Goal: Task Accomplishment & Management: Complete application form

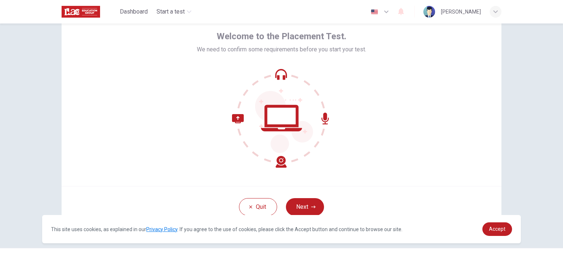
scroll to position [50, 0]
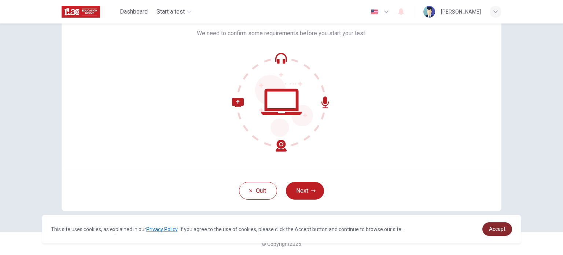
click at [491, 233] on link "Accept" at bounding box center [498, 229] width 30 height 14
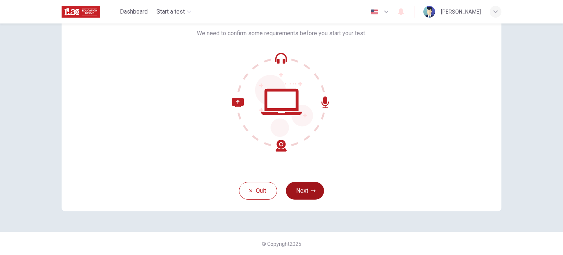
click at [305, 190] on button "Next" at bounding box center [305, 191] width 38 height 18
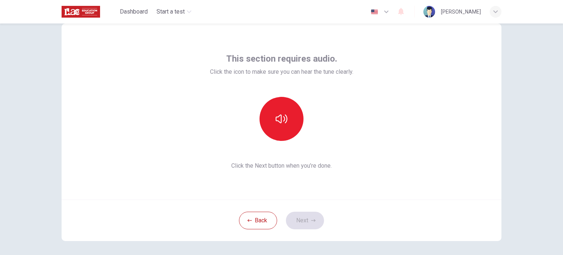
scroll to position [14, 0]
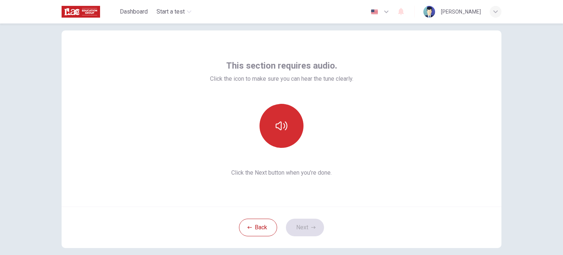
click at [289, 123] on button "button" at bounding box center [282, 126] width 44 height 44
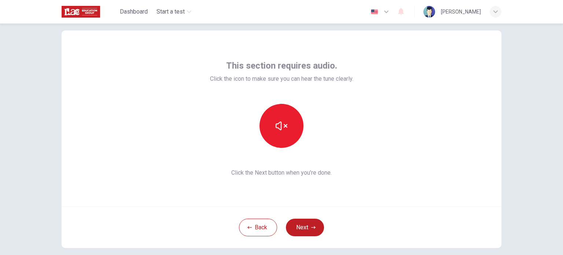
click at [373, 201] on div "This section requires audio. Click the icon to make sure you can hear the tune …" at bounding box center [282, 118] width 440 height 176
click at [296, 224] on button "Next" at bounding box center [305, 228] width 38 height 18
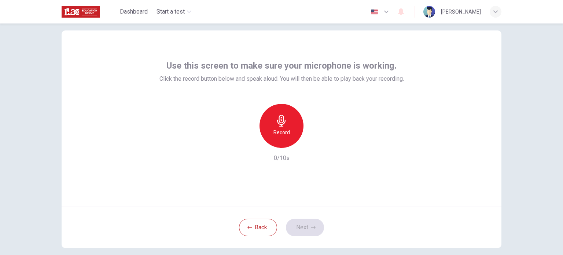
click at [274, 128] on h6 "Record" at bounding box center [282, 132] width 17 height 9
click at [277, 127] on div "Stop" at bounding box center [282, 126] width 44 height 44
click at [315, 140] on icon "button" at bounding box center [315, 141] width 7 height 7
click at [314, 141] on icon "button" at bounding box center [315, 142] width 3 height 4
click at [303, 228] on button "Next" at bounding box center [305, 228] width 38 height 18
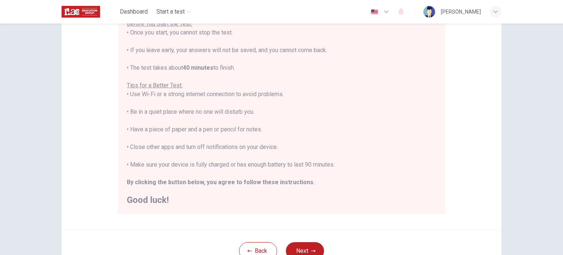
scroll to position [153, 0]
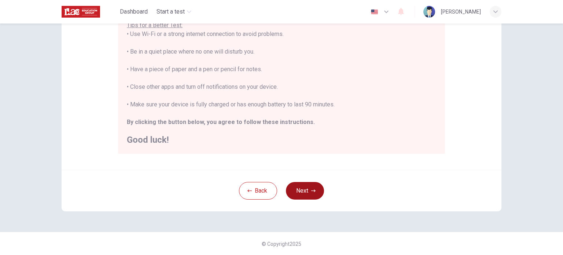
click at [299, 192] on button "Next" at bounding box center [305, 191] width 38 height 18
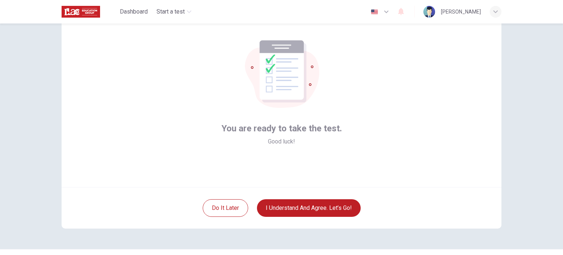
scroll to position [37, 0]
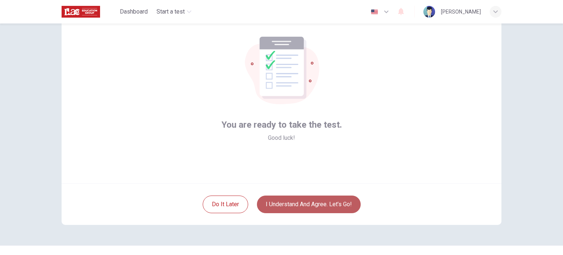
click at [322, 207] on button "I understand and agree. Let’s go!" at bounding box center [309, 205] width 104 height 18
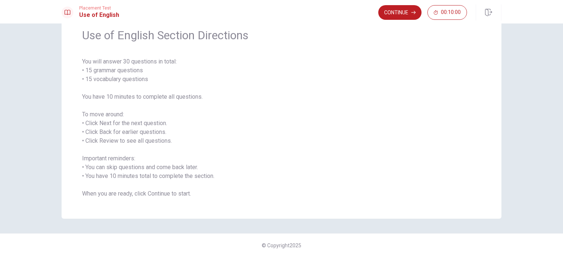
scroll to position [32, 0]
click at [398, 12] on button "Continue" at bounding box center [400, 12] width 43 height 15
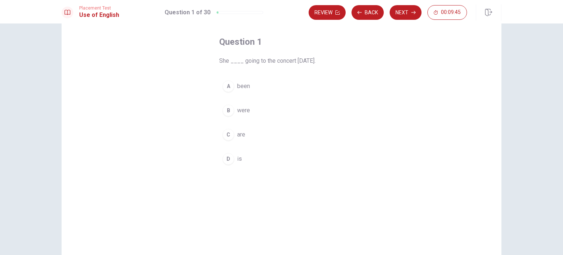
click at [230, 155] on div "D" at bounding box center [229, 159] width 12 height 12
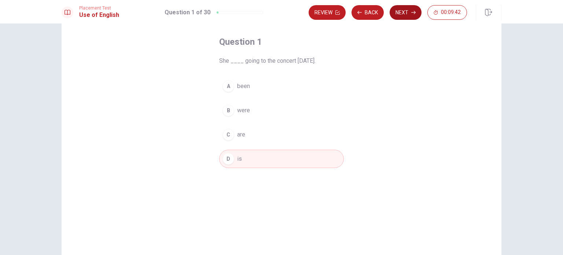
click at [406, 6] on button "Next" at bounding box center [406, 12] width 32 height 15
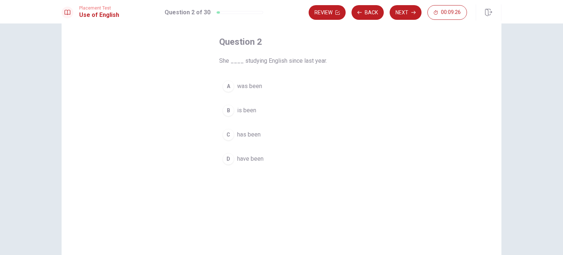
click at [223, 135] on div "C" at bounding box center [229, 135] width 12 height 12
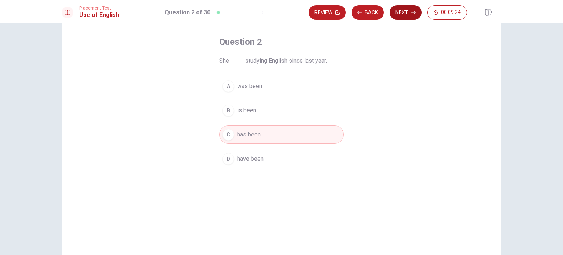
click at [404, 14] on button "Next" at bounding box center [406, 12] width 32 height 15
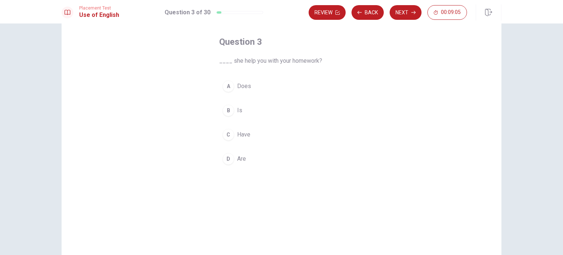
click at [242, 83] on span "Does" at bounding box center [244, 86] width 14 height 9
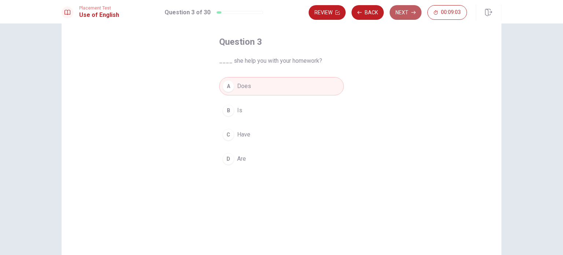
click at [405, 10] on button "Next" at bounding box center [406, 12] width 32 height 15
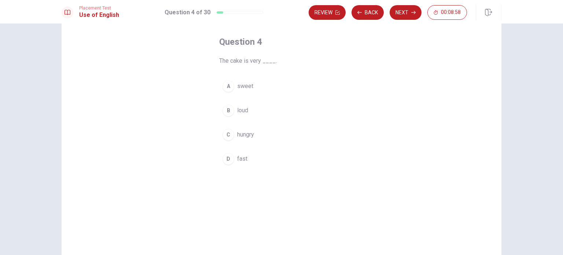
click at [239, 82] on span "sweet" at bounding box center [245, 86] width 16 height 9
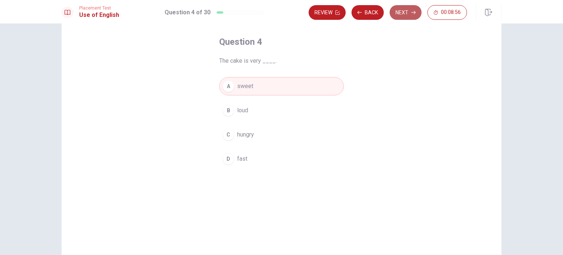
click at [408, 10] on button "Next" at bounding box center [406, 12] width 32 height 15
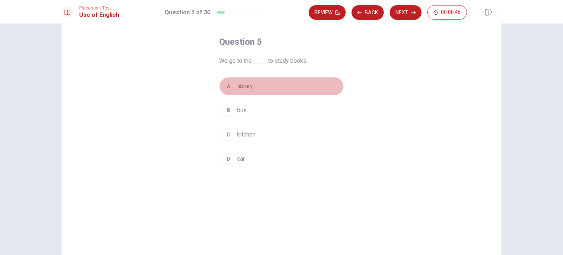
click at [238, 80] on button "A library" at bounding box center [281, 86] width 125 height 18
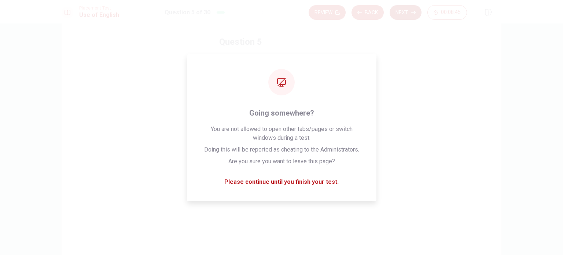
click at [409, 14] on button "Next" at bounding box center [406, 12] width 32 height 15
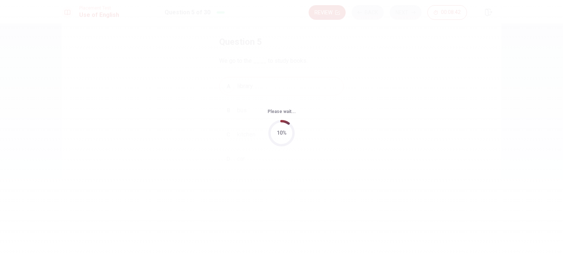
scroll to position [0, 0]
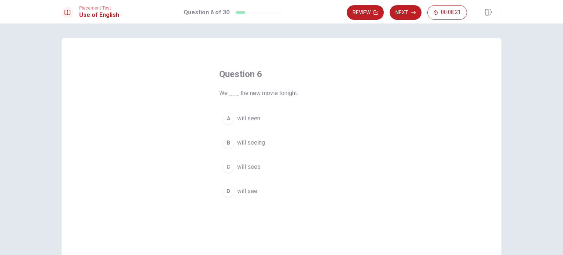
click at [247, 193] on span "will see" at bounding box center [247, 191] width 20 height 9
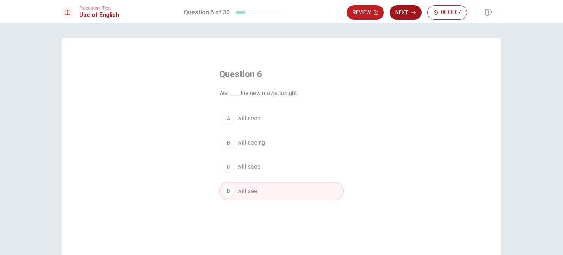
click at [404, 16] on button "Next" at bounding box center [406, 12] width 32 height 15
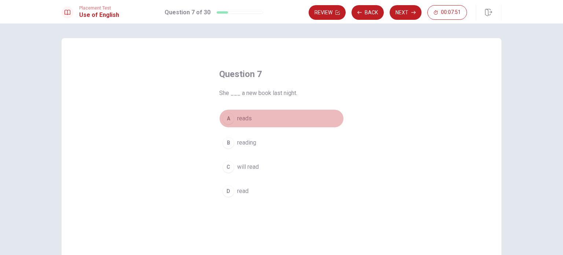
click at [237, 120] on span "reads" at bounding box center [244, 118] width 15 height 9
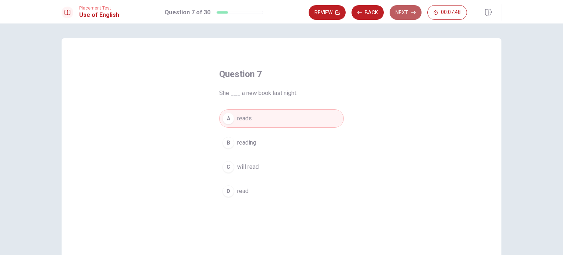
click at [405, 10] on button "Next" at bounding box center [406, 12] width 32 height 15
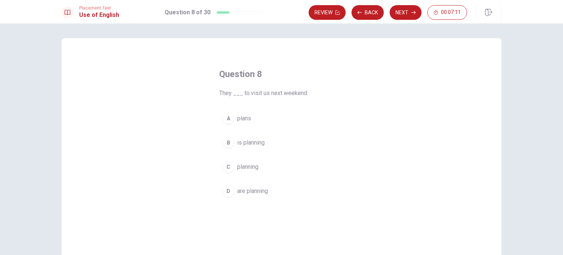
click at [243, 117] on span "plans" at bounding box center [244, 118] width 14 height 9
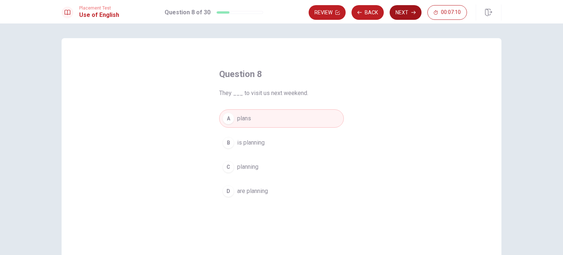
click at [406, 8] on button "Next" at bounding box center [406, 12] width 32 height 15
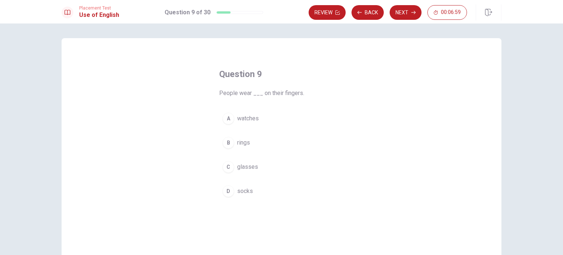
click at [238, 139] on span "rings" at bounding box center [243, 142] width 13 height 9
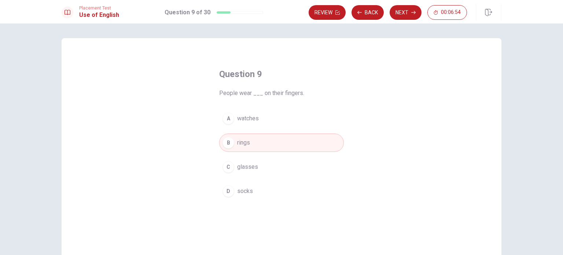
click at [406, 12] on button "Next" at bounding box center [406, 12] width 32 height 15
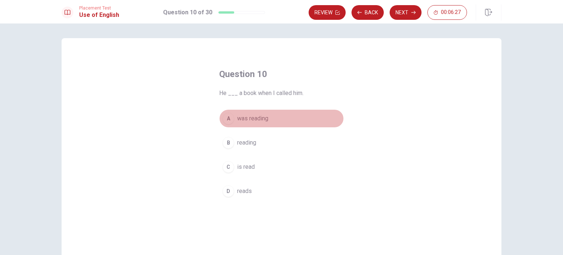
click at [255, 118] on span "was reading" at bounding box center [252, 118] width 31 height 9
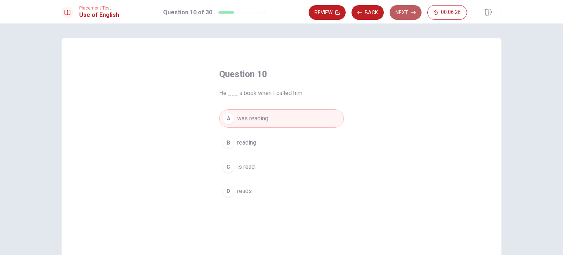
click at [400, 14] on button "Next" at bounding box center [406, 12] width 32 height 15
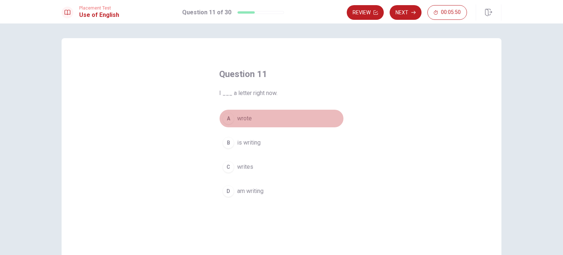
click at [241, 120] on span "wrote" at bounding box center [244, 118] width 15 height 9
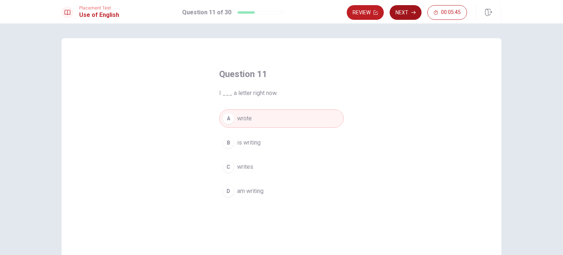
click at [407, 13] on button "Next" at bounding box center [406, 12] width 32 height 15
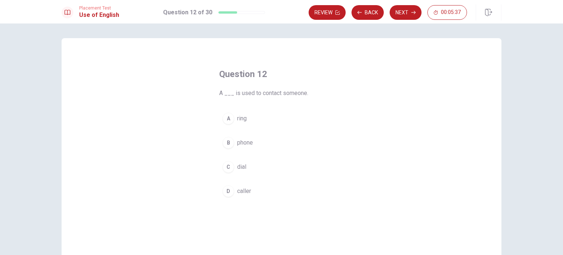
click at [244, 143] on span "phone" at bounding box center [245, 142] width 16 height 9
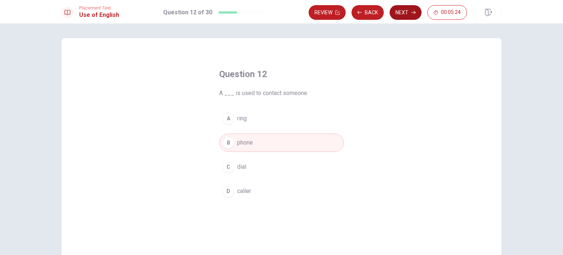
click at [407, 14] on button "Next" at bounding box center [406, 12] width 32 height 15
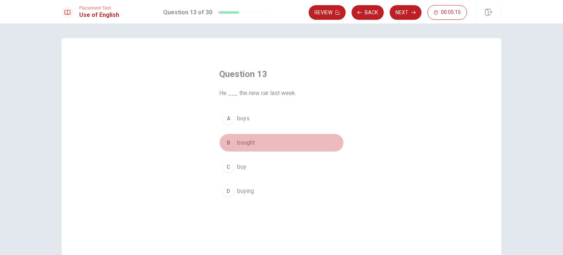
click at [251, 145] on span "bought" at bounding box center [246, 142] width 18 height 9
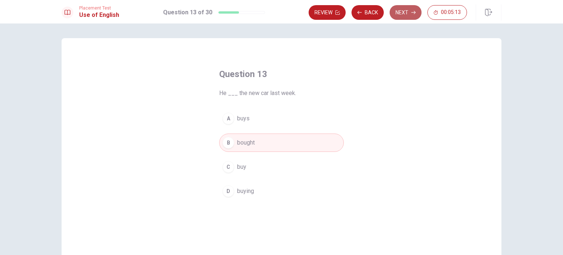
click at [405, 10] on button "Next" at bounding box center [406, 12] width 32 height 15
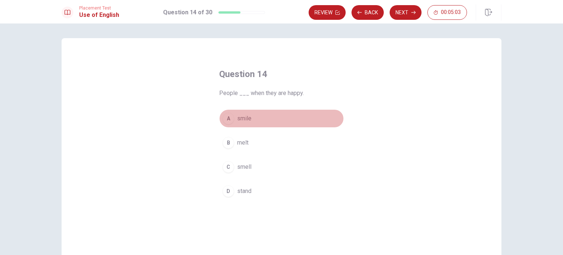
click at [244, 121] on span "smile" at bounding box center [244, 118] width 14 height 9
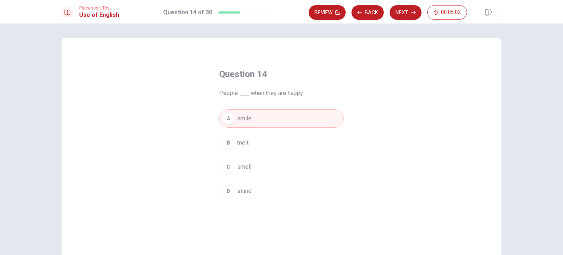
click at [412, 16] on button "Next" at bounding box center [406, 12] width 32 height 15
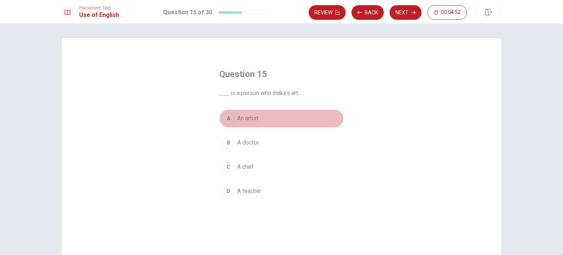
click at [249, 117] on span "An artist" at bounding box center [247, 118] width 21 height 9
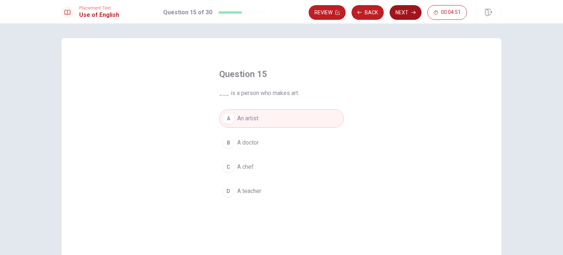
click at [402, 11] on button "Next" at bounding box center [406, 12] width 32 height 15
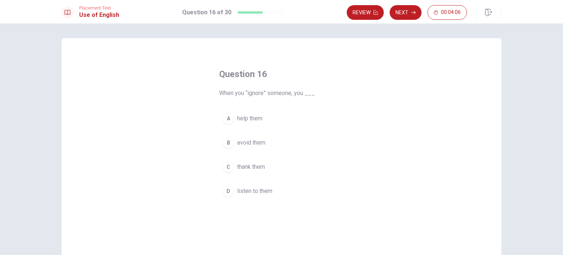
click at [87, 151] on div "Question 16 When you “ignore” someone, you ___. A help them B avoid them C than…" at bounding box center [282, 165] width 440 height 255
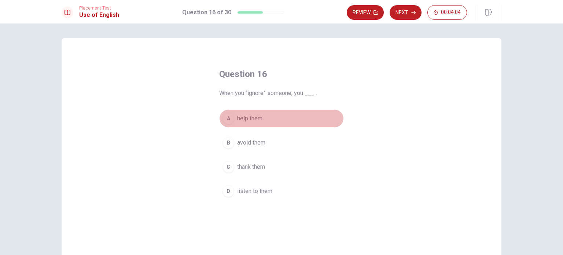
click at [251, 118] on span "help them" at bounding box center [249, 118] width 25 height 9
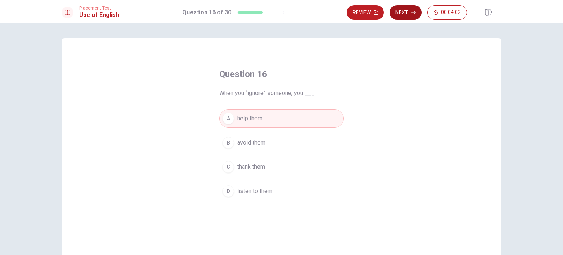
click at [405, 15] on button "Next" at bounding box center [406, 12] width 32 height 15
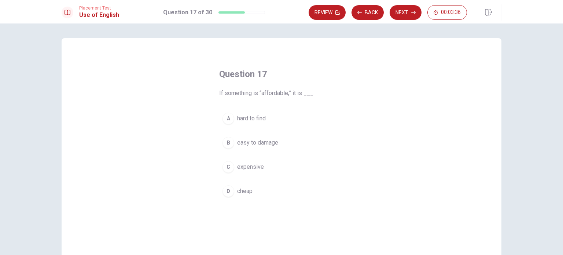
click at [244, 193] on span "cheap" at bounding box center [244, 191] width 15 height 9
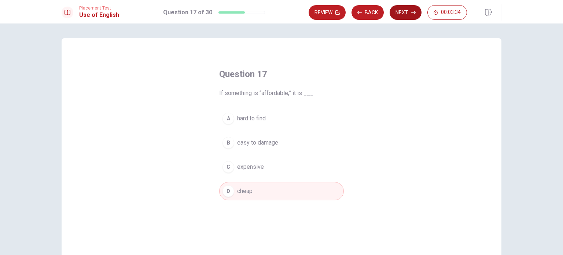
click at [402, 10] on button "Next" at bounding box center [406, 12] width 32 height 15
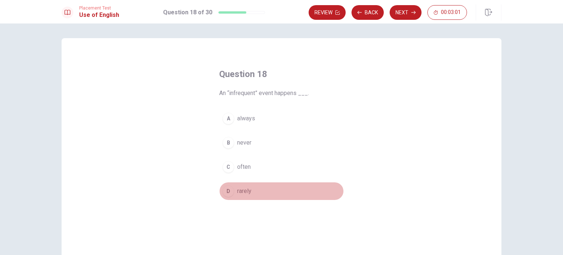
click at [241, 189] on span "rarely" at bounding box center [244, 191] width 14 height 9
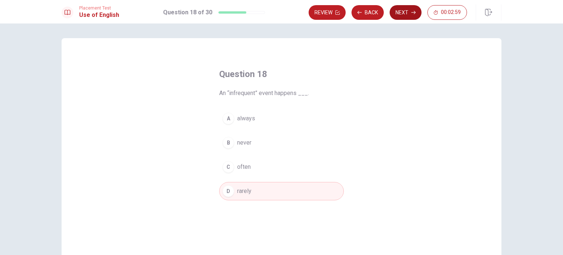
click at [411, 14] on button "Next" at bounding box center [406, 12] width 32 height 15
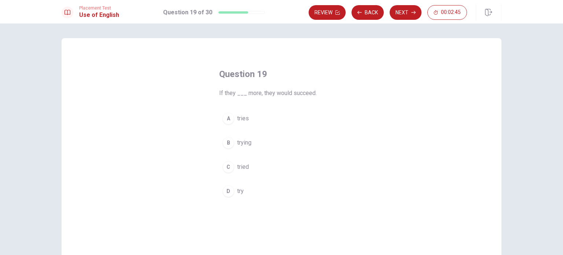
click at [246, 166] on span "tried" at bounding box center [243, 167] width 12 height 9
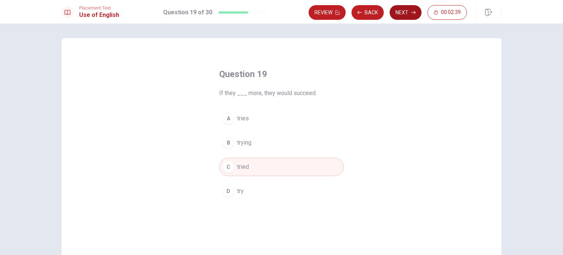
click at [408, 12] on button "Next" at bounding box center [406, 12] width 32 height 15
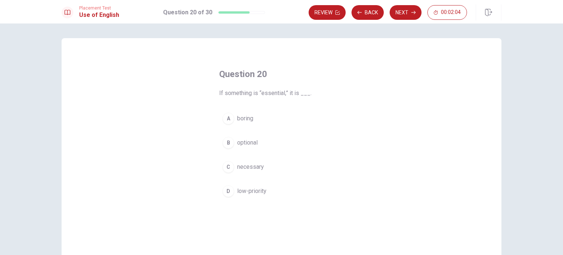
click at [241, 169] on span "necessary" at bounding box center [250, 167] width 27 height 9
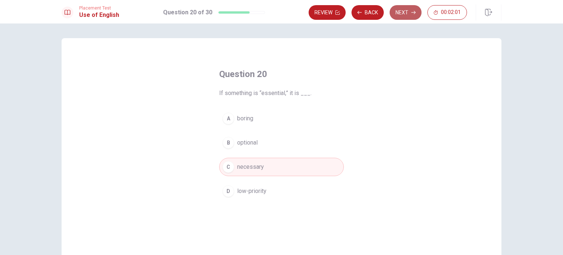
click at [405, 14] on button "Next" at bounding box center [406, 12] width 32 height 15
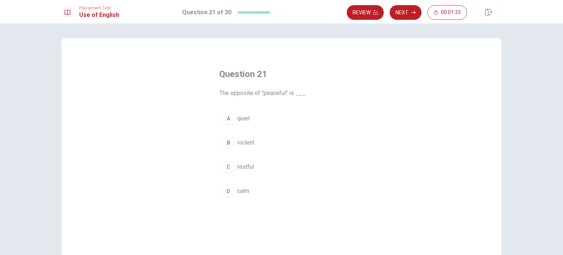
click at [245, 167] on span "restful" at bounding box center [245, 167] width 17 height 9
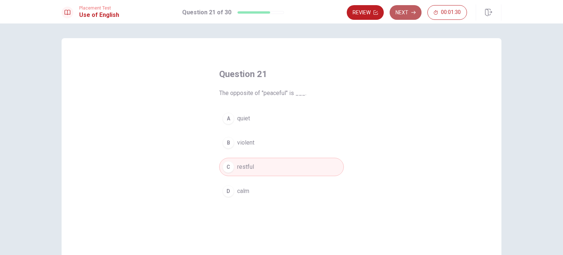
click at [404, 15] on button "Next" at bounding box center [406, 12] width 32 height 15
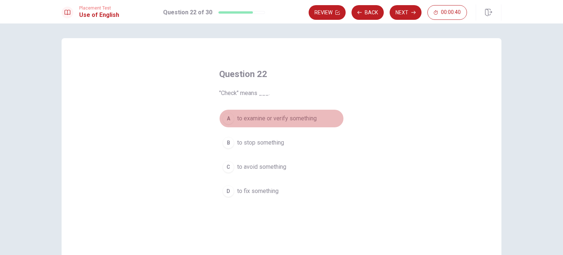
click at [295, 121] on span "to examine or verify something" at bounding box center [277, 118] width 80 height 9
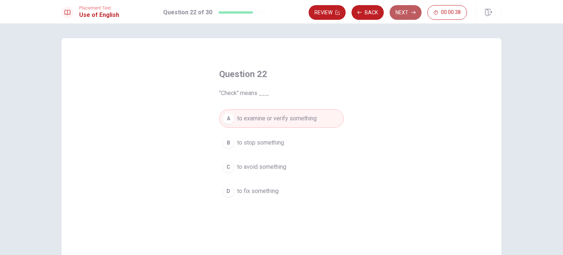
click at [413, 8] on button "Next" at bounding box center [406, 12] width 32 height 15
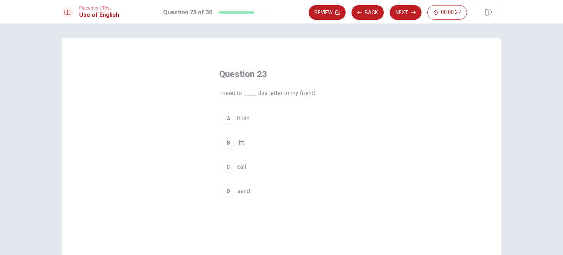
click at [239, 191] on span "send" at bounding box center [243, 191] width 13 height 9
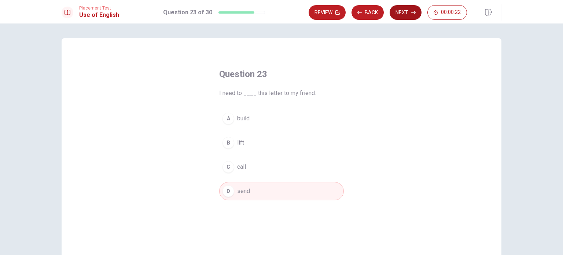
click at [409, 10] on button "Next" at bounding box center [406, 12] width 32 height 15
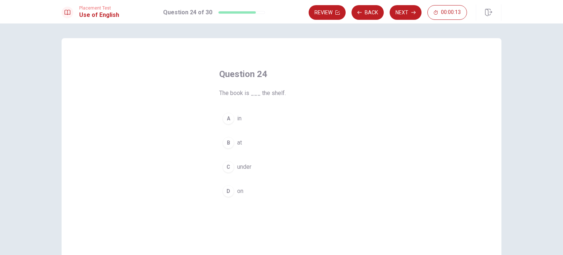
drag, startPoint x: 270, startPoint y: 93, endPoint x: 296, endPoint y: 87, distance: 27.6
click at [296, 87] on div "Question 24 The book is ___ the shelf." at bounding box center [281, 82] width 125 height 29
click at [298, 94] on span "The book is ___ the shelf." at bounding box center [281, 93] width 125 height 9
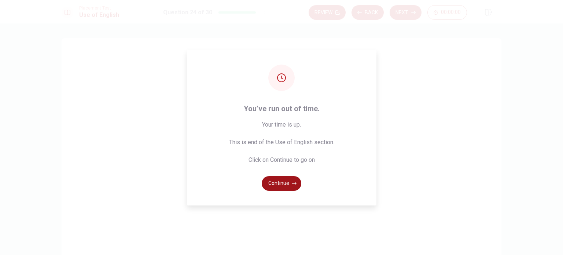
click at [288, 183] on button "Continue" at bounding box center [282, 183] width 40 height 15
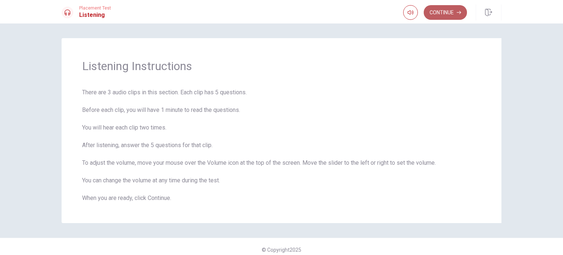
click at [445, 8] on button "Continue" at bounding box center [445, 12] width 43 height 15
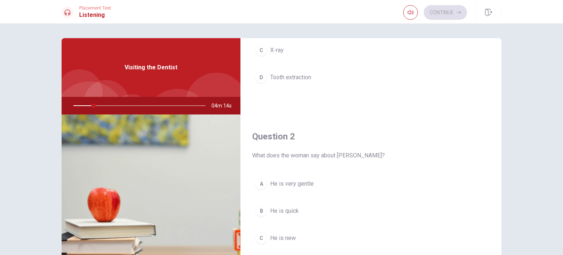
scroll to position [183, 0]
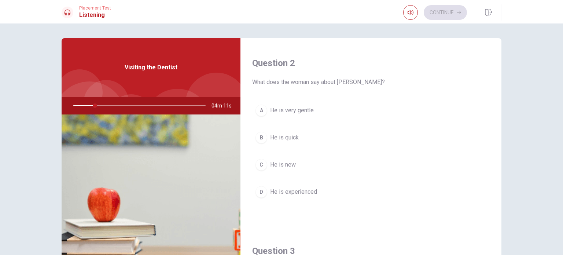
drag, startPoint x: 87, startPoint y: 105, endPoint x: 69, endPoint y: 112, distance: 19.4
click at [69, 112] on div at bounding box center [138, 106] width 147 height 18
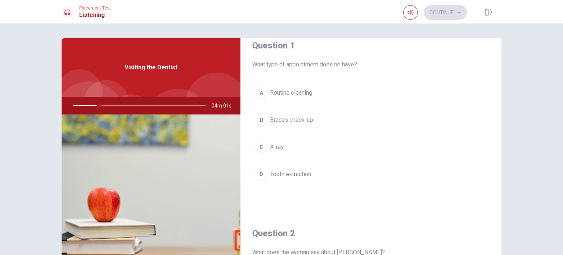
scroll to position [0, 0]
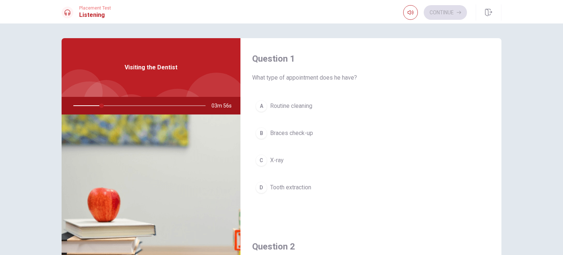
drag, startPoint x: 97, startPoint y: 107, endPoint x: 80, endPoint y: 95, distance: 21.3
click at [80, 108] on div at bounding box center [138, 106] width 147 height 18
click at [72, 11] on div at bounding box center [68, 13] width 12 height 12
click at [71, 11] on div at bounding box center [68, 13] width 12 height 12
click at [413, 11] on icon "button" at bounding box center [411, 13] width 6 height 6
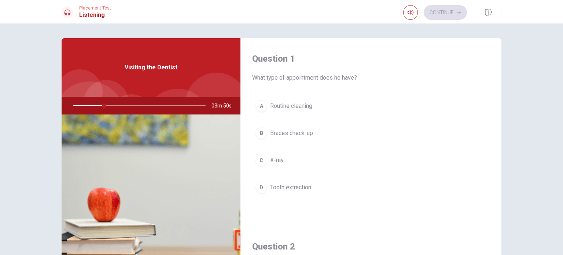
click at [448, 11] on div "Continue" at bounding box center [436, 12] width 64 height 15
click at [298, 135] on span "Braces check-up" at bounding box center [291, 133] width 43 height 9
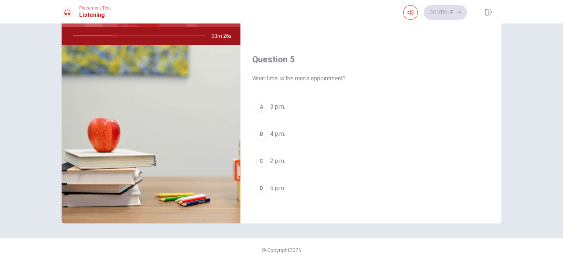
scroll to position [73, 0]
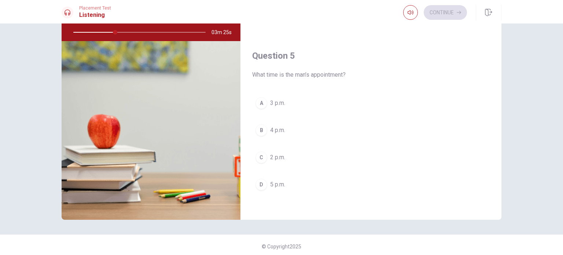
click at [280, 102] on span "3 p.m." at bounding box center [277, 103] width 15 height 9
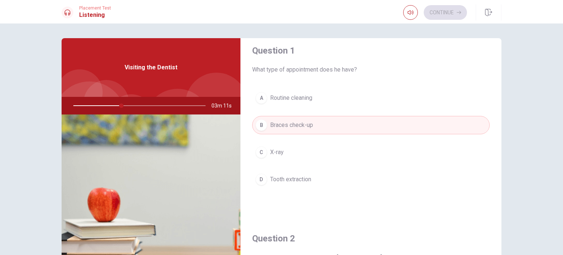
scroll to position [0, 0]
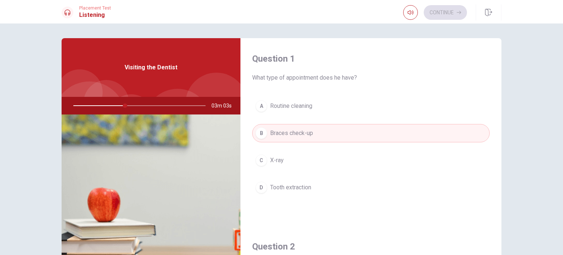
click at [295, 188] on span "Tooth extraction" at bounding box center [290, 187] width 41 height 9
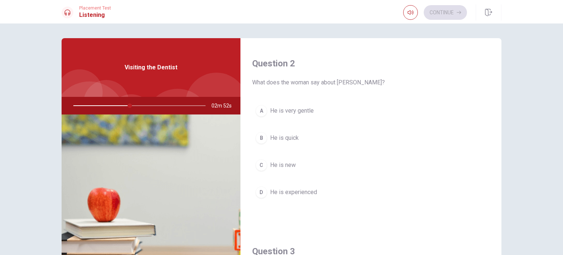
scroll to position [183, 0]
click at [283, 105] on button "A He is very gentle" at bounding box center [371, 110] width 238 height 18
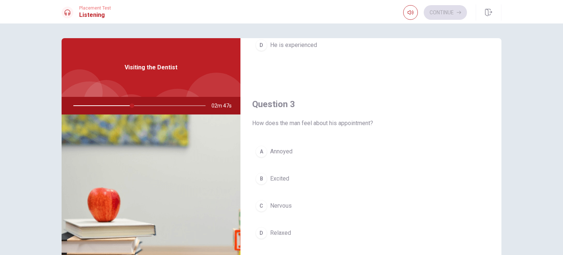
scroll to position [367, 0]
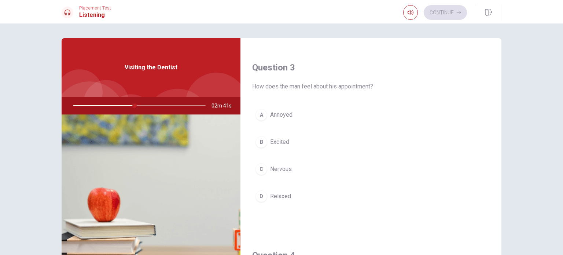
click at [280, 157] on div "A Annoyed B Excited C Nervous D Relaxed" at bounding box center [371, 163] width 238 height 114
click at [282, 165] on span "Nervous" at bounding box center [281, 169] width 22 height 9
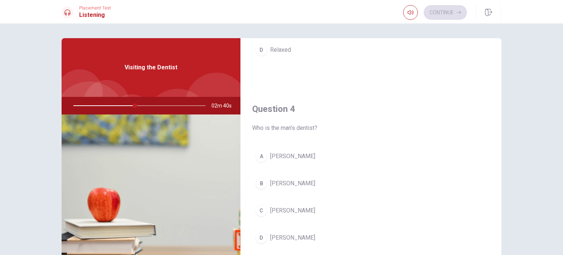
scroll to position [514, 0]
click at [284, 239] on span "[PERSON_NAME]" at bounding box center [292, 237] width 45 height 9
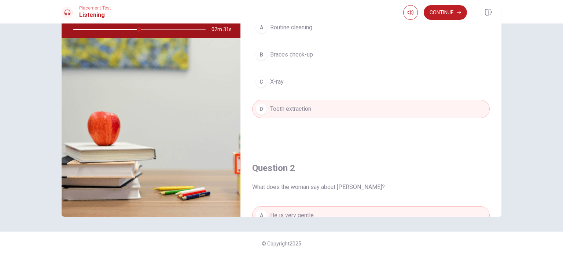
scroll to position [0, 0]
click at [449, 14] on button "Continue" at bounding box center [445, 12] width 43 height 15
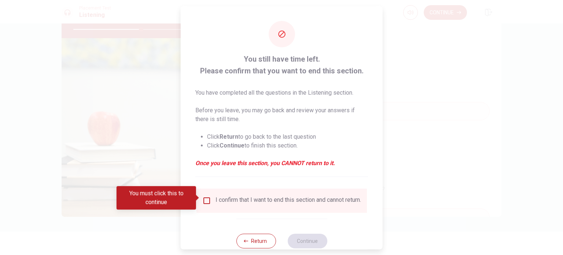
scroll to position [18, 0]
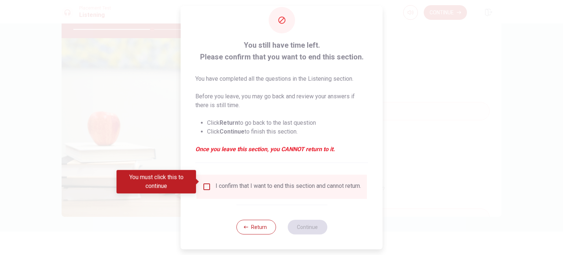
click at [271, 183] on div "I confirm that I want to end this section and cannot return." at bounding box center [289, 186] width 146 height 9
click at [205, 183] on input "You must click this to continue" at bounding box center [206, 186] width 9 height 9
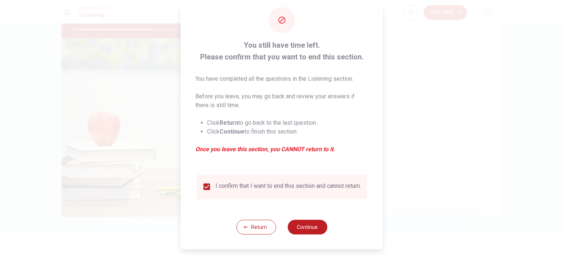
click at [248, 235] on div "Return Continue" at bounding box center [281, 227] width 91 height 44
click at [253, 225] on button "Return" at bounding box center [256, 227] width 40 height 15
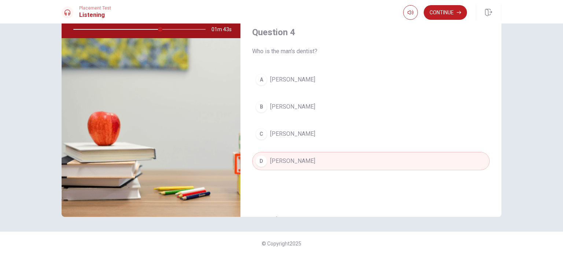
scroll to position [681, 0]
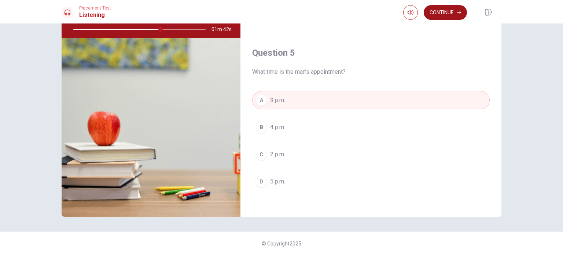
click at [440, 15] on button "Continue" at bounding box center [445, 12] width 43 height 15
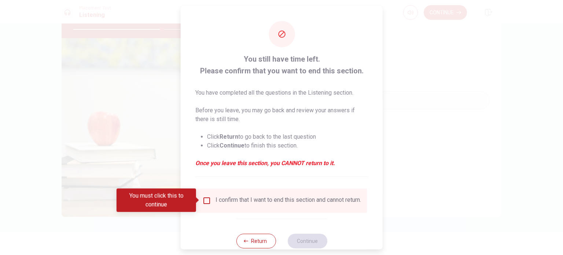
click at [202, 201] on input "You must click this to continue" at bounding box center [206, 200] width 9 height 9
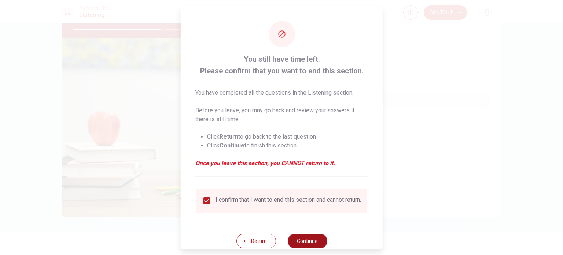
click at [315, 245] on button "Continue" at bounding box center [308, 240] width 40 height 15
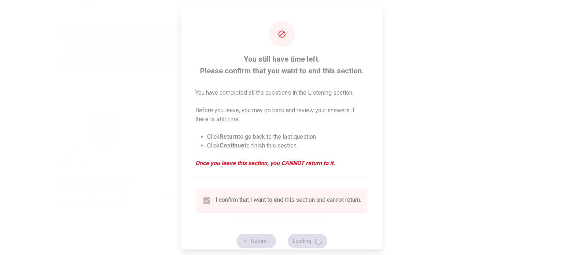
type input "68"
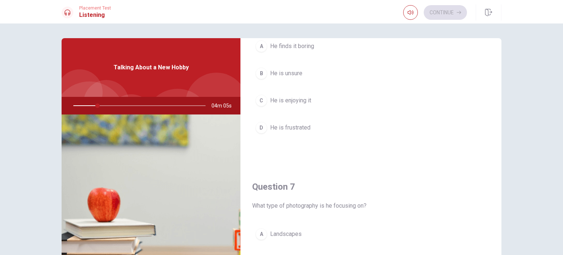
scroll to position [57, 0]
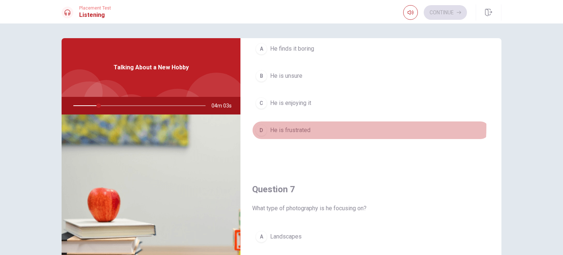
click at [295, 126] on span "He is frustrated" at bounding box center [290, 130] width 40 height 9
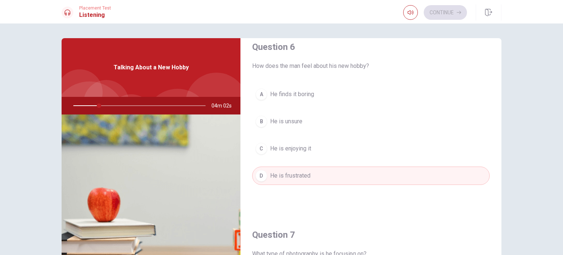
scroll to position [0, 0]
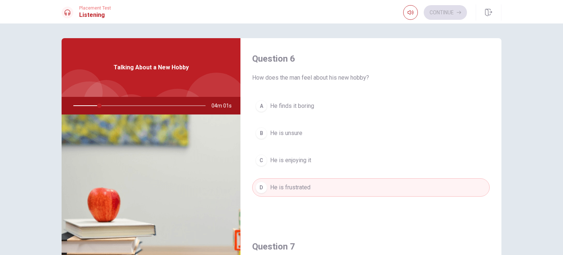
click at [326, 66] on div "Question 6 How does the man feel about his new hobby?" at bounding box center [371, 67] width 238 height 29
click at [323, 81] on span "How does the man feel about his new hobby?" at bounding box center [371, 77] width 238 height 9
click at [323, 80] on span "How does the man feel about his new hobby?" at bounding box center [371, 77] width 238 height 9
click at [222, 106] on span "03m 57s" at bounding box center [225, 106] width 26 height 18
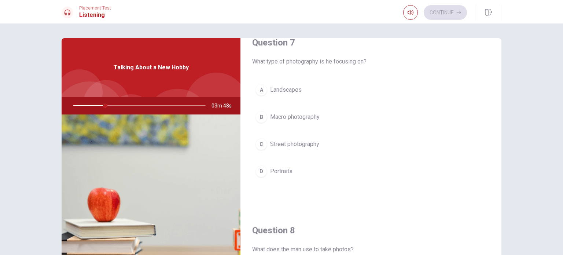
click at [104, 106] on div at bounding box center [138, 106] width 147 height 18
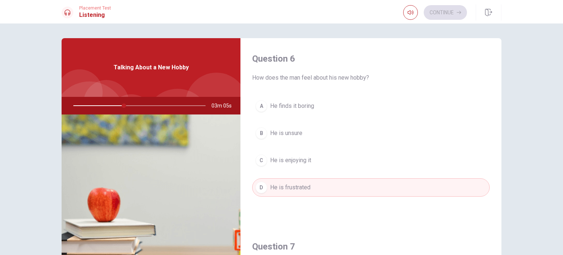
click at [302, 163] on span "He is enjoying it" at bounding box center [290, 160] width 41 height 9
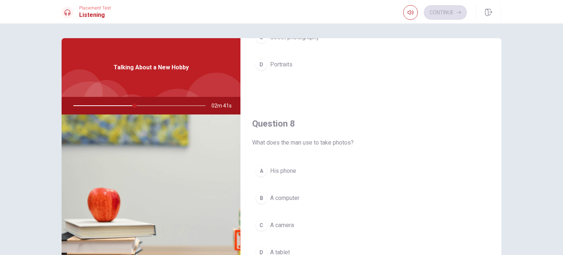
scroll to position [367, 0]
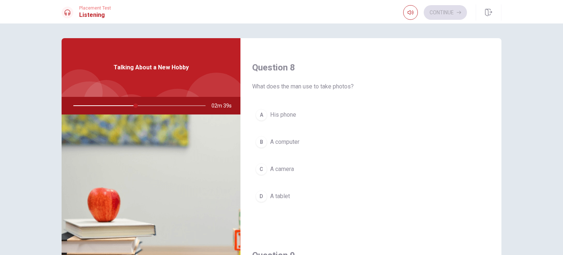
click at [292, 167] on span "A camera" at bounding box center [282, 169] width 24 height 9
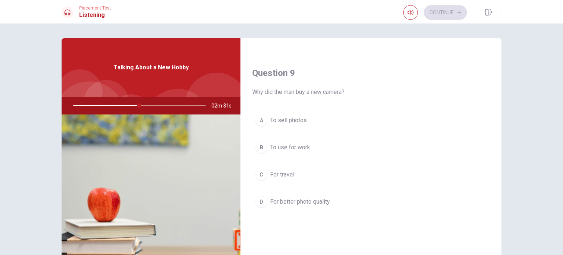
scroll to position [550, 0]
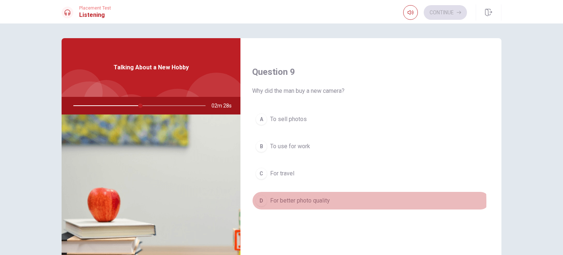
click at [298, 200] on span "For better photo quality" at bounding box center [300, 200] width 60 height 9
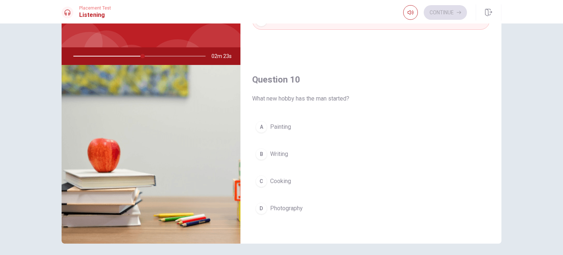
scroll to position [73, 0]
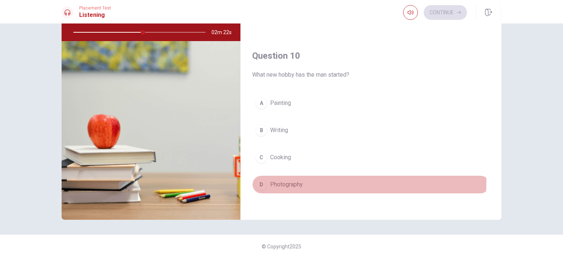
click at [291, 180] on span "Photography" at bounding box center [286, 184] width 33 height 9
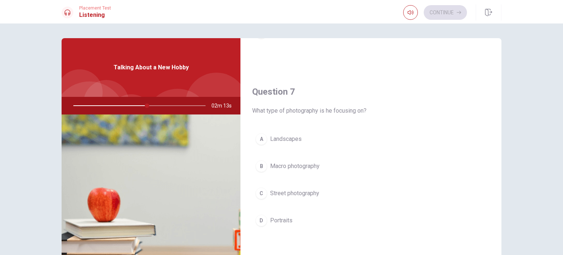
scroll to position [167, 0]
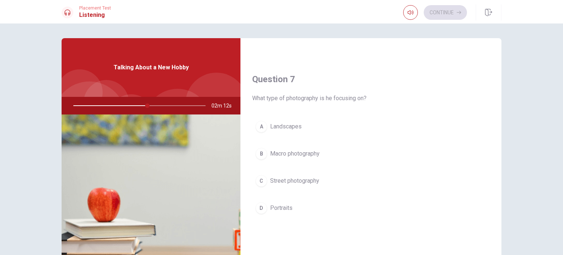
click at [303, 153] on span "Macro photography" at bounding box center [295, 153] width 50 height 9
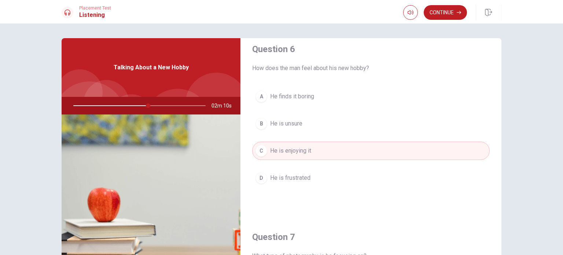
scroll to position [0, 0]
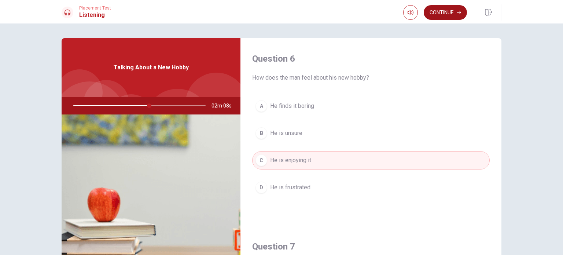
click at [448, 12] on button "Continue" at bounding box center [445, 12] width 43 height 15
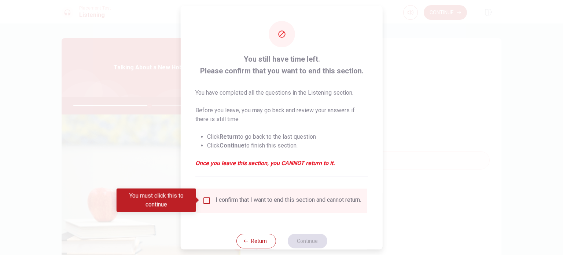
click at [245, 194] on div "I confirm that I want to end this section and cannot return." at bounding box center [282, 200] width 171 height 24
click at [228, 197] on div "I confirm that I want to end this section and cannot return." at bounding box center [289, 200] width 146 height 9
click at [206, 203] on input "You must click this to continue" at bounding box center [206, 200] width 9 height 9
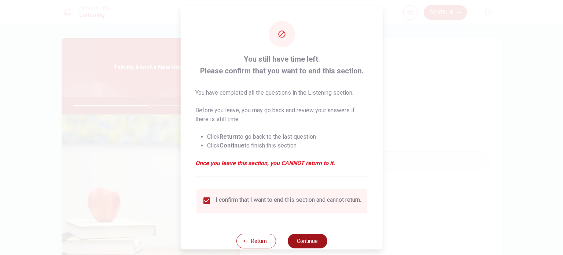
click at [315, 245] on button "Continue" at bounding box center [308, 240] width 40 height 15
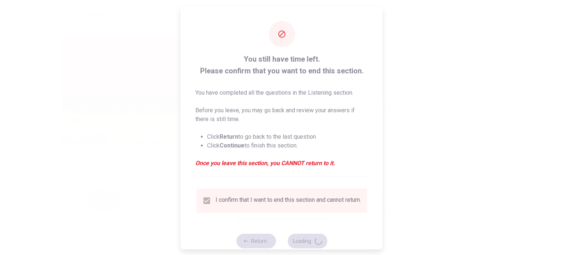
type input "59"
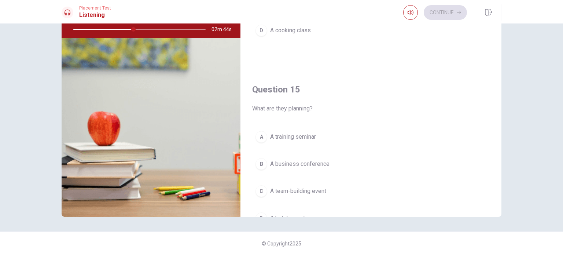
scroll to position [681, 0]
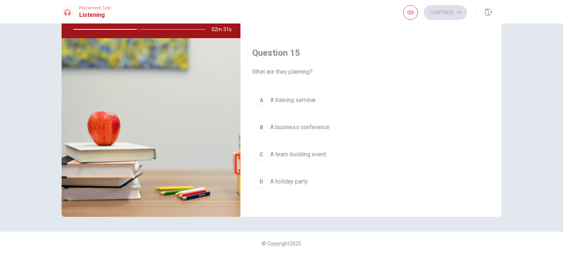
click at [298, 153] on span "A team-building event" at bounding box center [298, 154] width 56 height 9
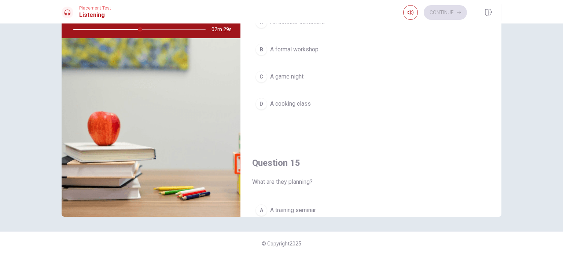
scroll to position [497, 0]
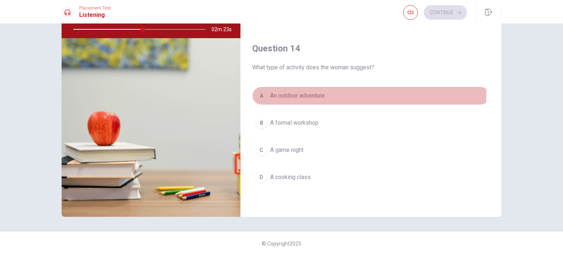
click at [306, 91] on span "An outdoor adventure" at bounding box center [297, 95] width 55 height 9
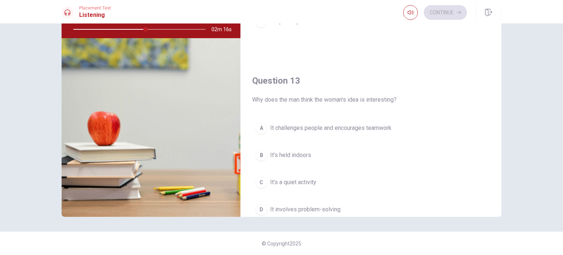
scroll to position [314, 0]
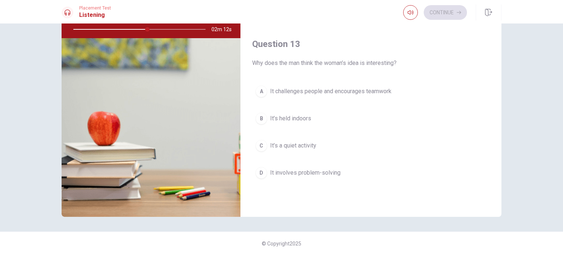
click at [300, 146] on span "It’s a quiet activity" at bounding box center [293, 145] width 46 height 9
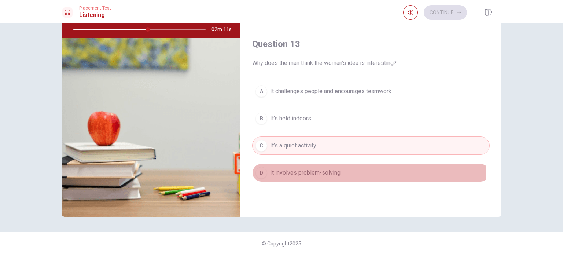
click at [310, 170] on span "It involves problem-solving" at bounding box center [305, 172] width 70 height 9
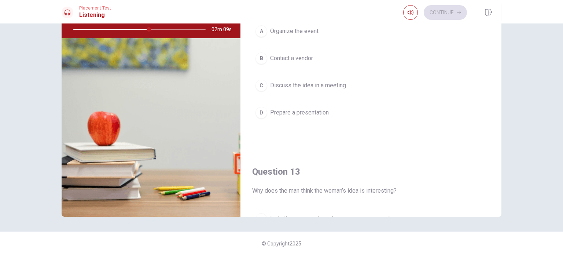
scroll to position [131, 0]
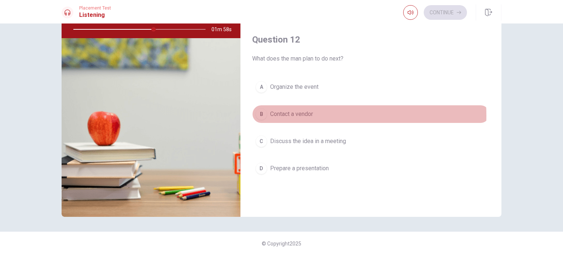
click at [296, 114] on span "Contact a vendor" at bounding box center [291, 114] width 43 height 9
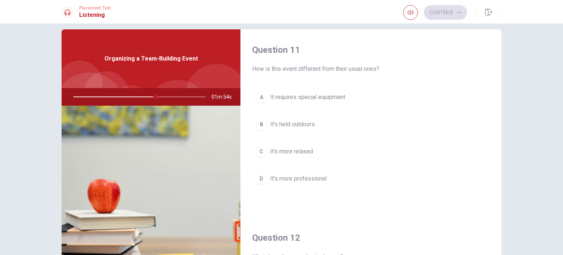
scroll to position [3, 0]
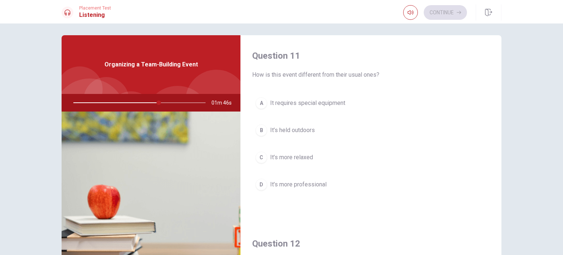
click at [306, 127] on span "It’s held outdoors" at bounding box center [292, 130] width 45 height 9
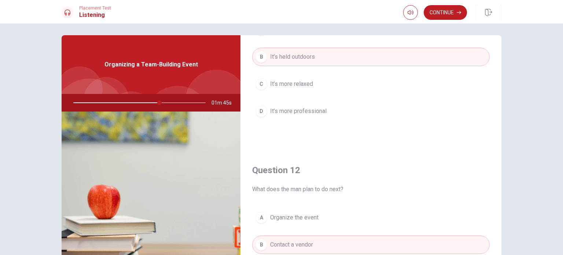
scroll to position [220, 0]
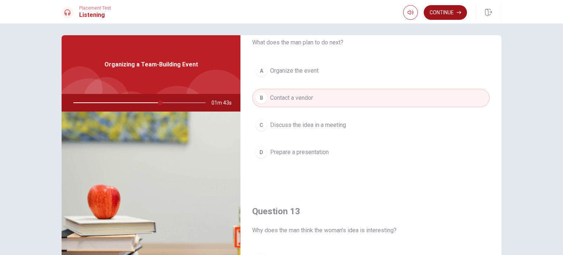
click at [449, 10] on button "Continue" at bounding box center [445, 12] width 43 height 15
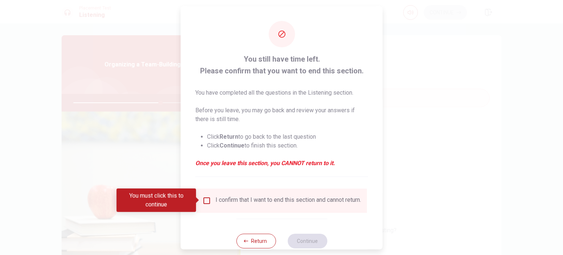
click at [259, 201] on div "I confirm that I want to end this section and cannot return." at bounding box center [289, 200] width 146 height 9
click at [202, 202] on input "You must click this to continue" at bounding box center [206, 200] width 9 height 9
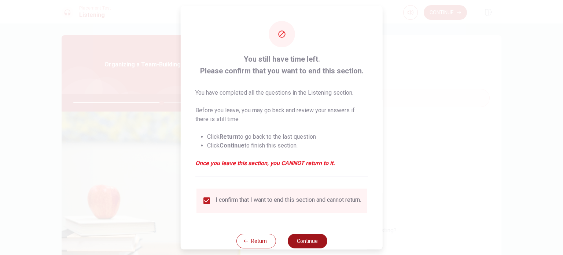
click at [310, 240] on button "Continue" at bounding box center [308, 240] width 40 height 15
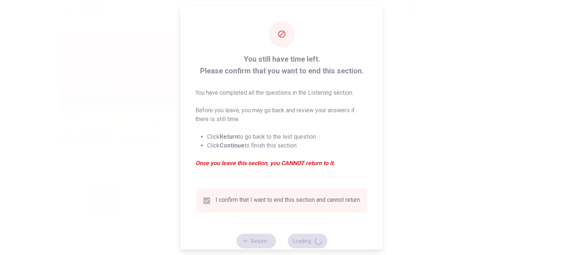
type input "68"
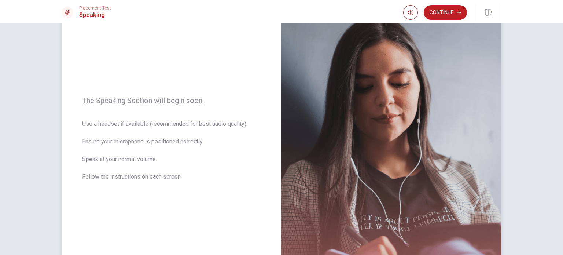
scroll to position [67, 0]
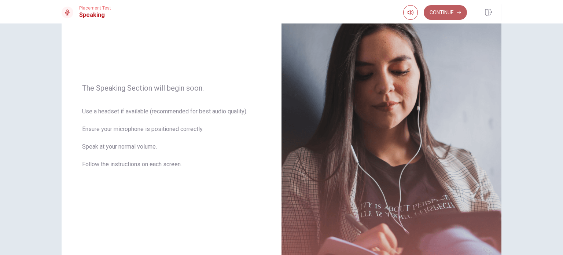
click at [443, 11] on button "Continue" at bounding box center [445, 12] width 43 height 15
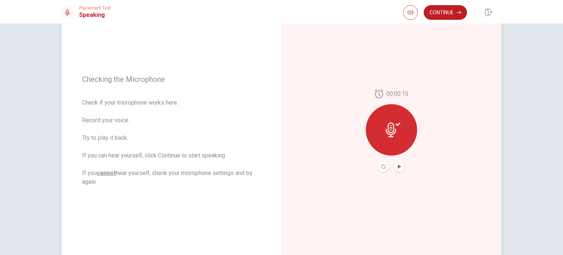
click at [393, 138] on div at bounding box center [391, 129] width 51 height 51
click at [385, 138] on div at bounding box center [391, 129] width 51 height 51
click at [399, 166] on icon "Play Audio" at bounding box center [399, 166] width 3 height 4
click at [401, 163] on button "Pause Audio" at bounding box center [400, 166] width 10 height 10
click at [392, 131] on icon at bounding box center [393, 130] width 15 height 15
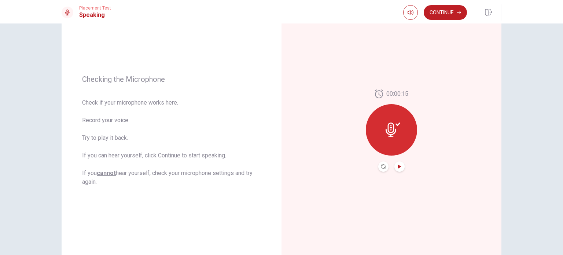
click at [398, 166] on icon "Play Audio" at bounding box center [399, 166] width 3 height 4
click at [382, 163] on button "Record Again" at bounding box center [384, 166] width 10 height 10
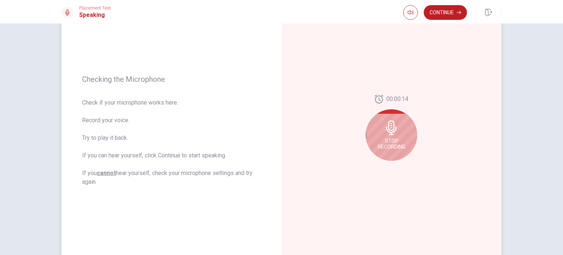
click at [388, 134] on icon at bounding box center [391, 127] width 11 height 15
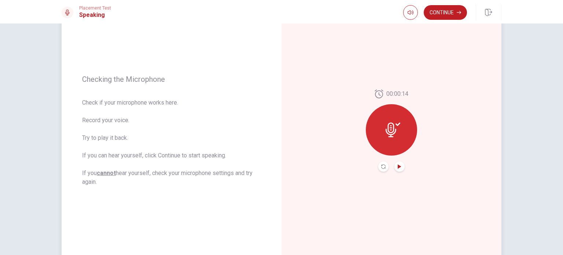
click at [399, 164] on icon "Play Audio" at bounding box center [400, 166] width 4 height 4
click at [391, 123] on icon at bounding box center [391, 130] width 11 height 15
click at [395, 168] on button "Play Audio" at bounding box center [400, 166] width 10 height 10
click at [398, 165] on icon "Play Audio" at bounding box center [399, 166] width 3 height 4
click at [399, 164] on icon "Play Audio" at bounding box center [400, 166] width 4 height 4
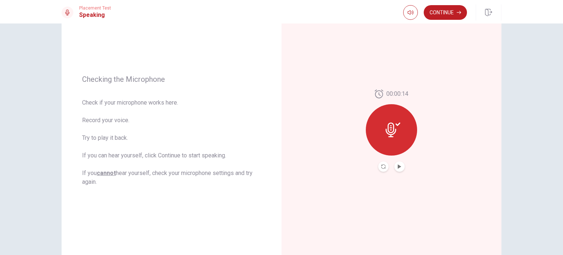
click at [401, 164] on button "Play Audio" at bounding box center [400, 166] width 10 height 10
click at [390, 129] on icon at bounding box center [393, 130] width 15 height 15
click at [396, 124] on icon at bounding box center [398, 124] width 5 height 3
click at [387, 88] on div "00:00:14" at bounding box center [392, 131] width 220 height 320
drag, startPoint x: 377, startPoint y: 94, endPoint x: 402, endPoint y: 124, distance: 39.9
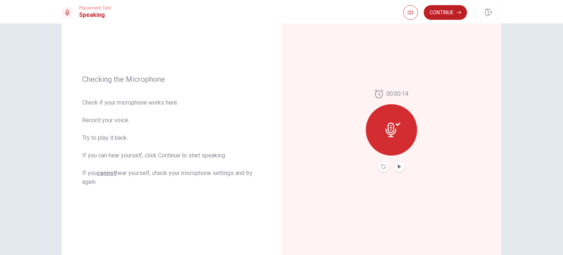
click at [377, 95] on icon at bounding box center [379, 94] width 8 height 9
click at [389, 128] on icon at bounding box center [393, 130] width 15 height 15
click at [388, 128] on icon at bounding box center [393, 130] width 15 height 15
click at [386, 131] on icon at bounding box center [393, 130] width 15 height 15
click at [395, 124] on icon at bounding box center [393, 130] width 15 height 15
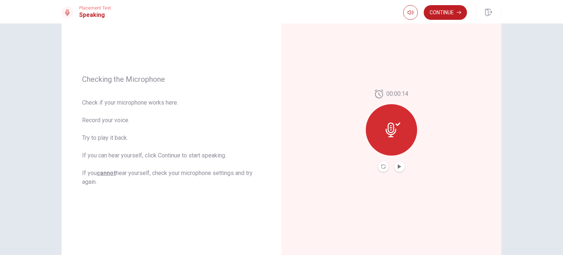
click at [396, 161] on button "Play Audio" at bounding box center [400, 166] width 10 height 10
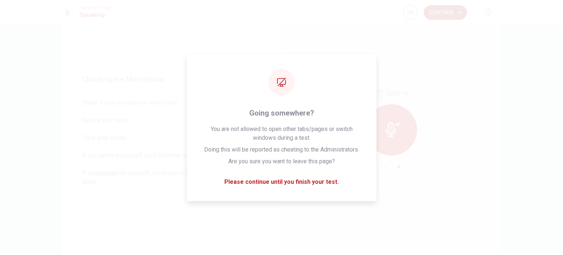
click at [450, 10] on button "Continue" at bounding box center [445, 12] width 43 height 15
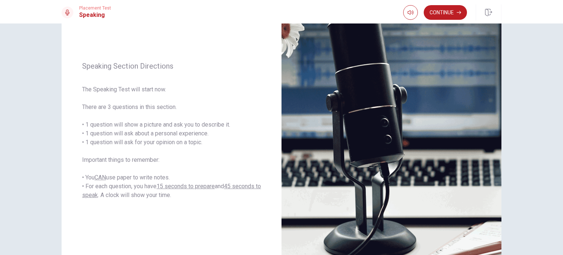
click at [50, 176] on div "Speaking Section Directions The Speaking Test will start now. There are 3 quest…" at bounding box center [282, 131] width 464 height 320
click at [439, 10] on button "Continue" at bounding box center [445, 12] width 43 height 15
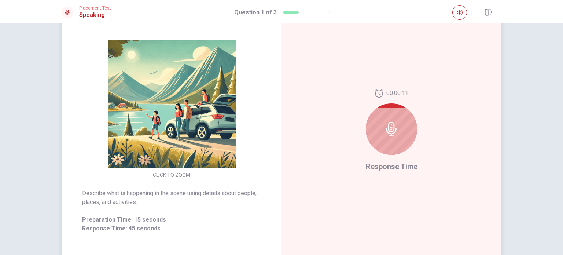
click at [390, 132] on icon at bounding box center [391, 129] width 15 height 15
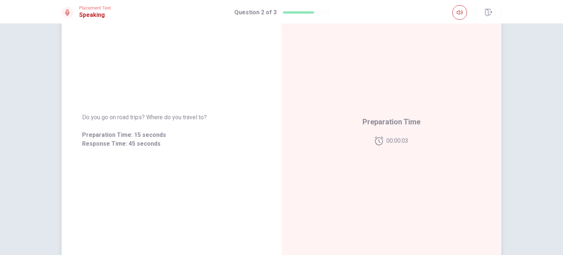
click at [405, 144] on span "00:00:03" at bounding box center [398, 140] width 22 height 9
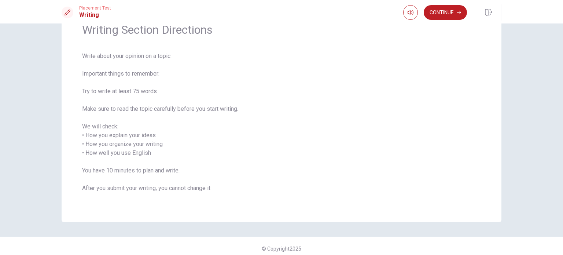
scroll to position [37, 0]
click at [446, 17] on button "Continue" at bounding box center [445, 12] width 43 height 15
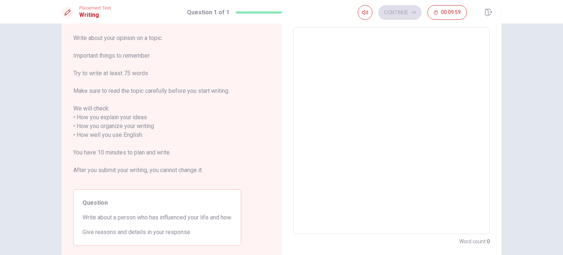
click at [356, 126] on textarea at bounding box center [392, 130] width 186 height 195
drag, startPoint x: 142, startPoint y: 91, endPoint x: 182, endPoint y: 91, distance: 40.0
click at [182, 91] on span "Write about your opinion on a topic. Important things to remember: Try to write…" at bounding box center [157, 109] width 168 height 150
drag, startPoint x: 193, startPoint y: 94, endPoint x: 172, endPoint y: 89, distance: 21.4
click at [189, 92] on span "Write about your opinion on a topic. Important things to remember: Try to write…" at bounding box center [157, 109] width 168 height 150
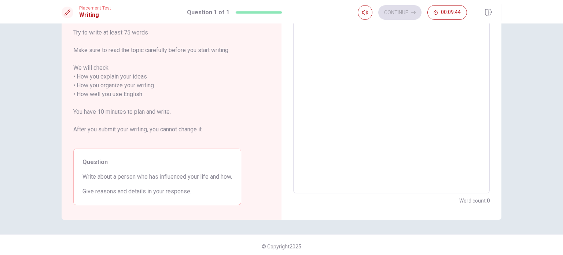
scroll to position [80, 0]
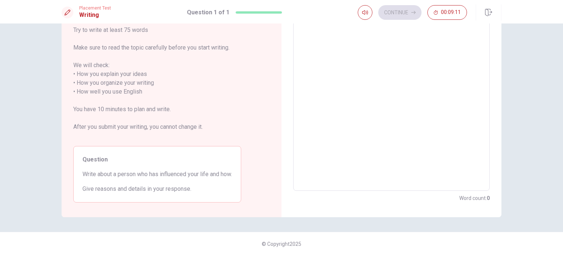
click at [396, 133] on textarea at bounding box center [392, 87] width 186 height 195
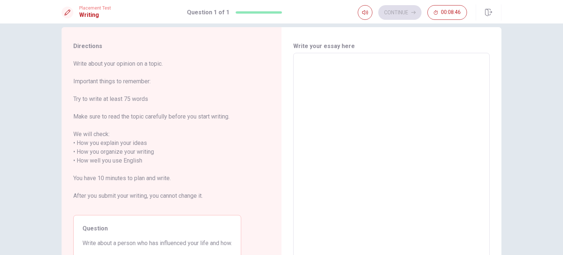
scroll to position [7, 0]
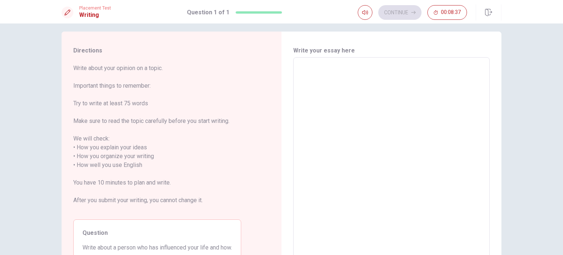
type textarea "t"
type textarea "x"
type textarea "T"
type textarea "x"
type textarea "Th"
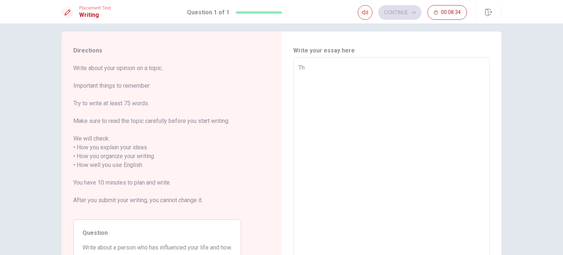
type textarea "x"
type textarea "The"
type textarea "x"
type textarea "The"
type textarea "x"
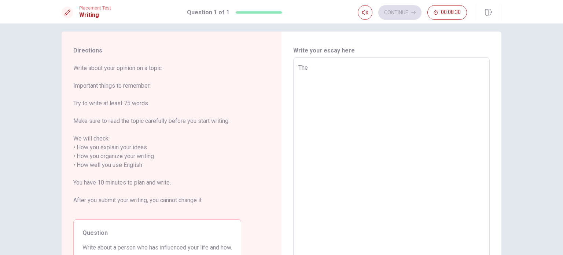
type textarea "The p"
type textarea "x"
type textarea "The pe"
type textarea "x"
type textarea "The per"
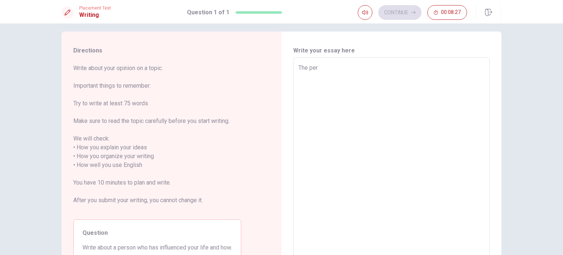
type textarea "x"
type textarea "The pers"
type textarea "x"
type textarea "The perso"
type textarea "x"
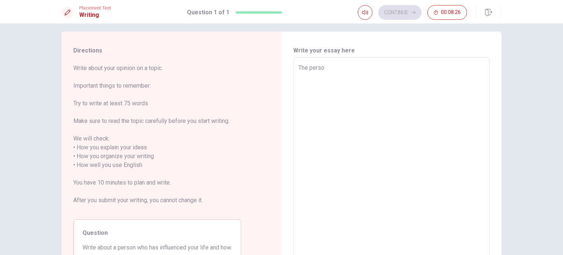
type textarea "The person"
type textarea "x"
type textarea "The person"
type textarea "x"
type textarea "The person i"
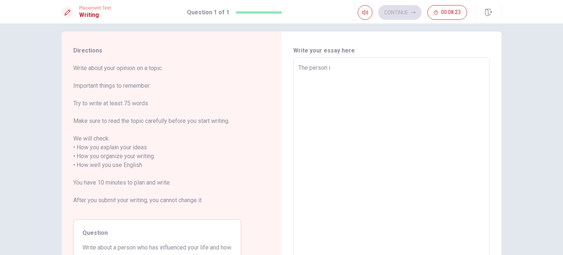
type textarea "x"
type textarea "The person is"
type textarea "x"
type textarea "The person is"
type textarea "x"
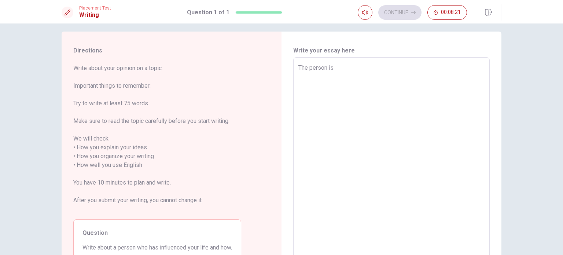
type textarea "The person is m"
type textarea "x"
type textarea "The person is my"
type textarea "x"
type textarea "The person is my"
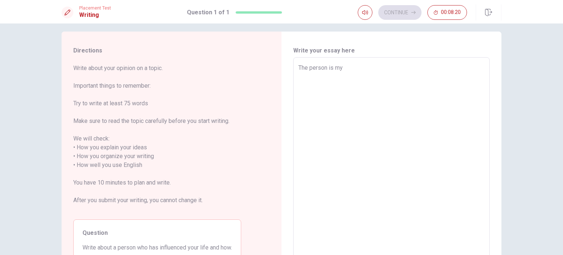
type textarea "x"
type textarea "The person is my m"
type textarea "x"
type textarea "The person is my mo"
type textarea "x"
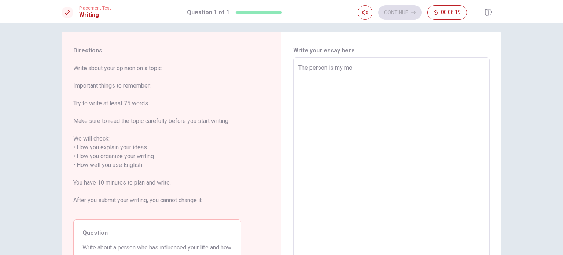
type textarea "The person is my mom"
type textarea "x"
type textarea "The person is my mom."
type textarea "x"
type textarea "The person is my mom."
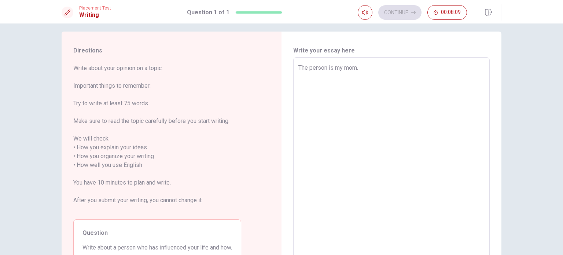
type textarea "x"
type textarea "The person is my mom. s"
type textarea "x"
type textarea "The person is my mom."
type textarea "x"
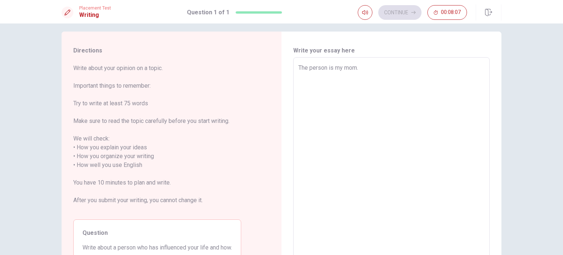
type textarea "The person is my mom. S"
type textarea "x"
type textarea "The person is my mom. SH"
type textarea "x"
type textarea "The person is my mom. S"
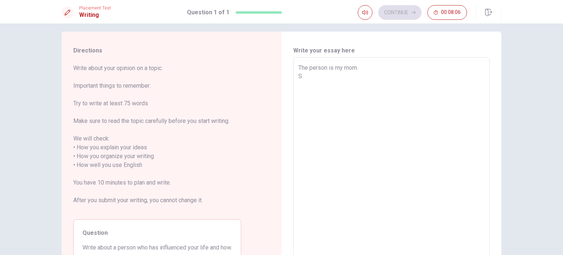
type textarea "x"
type textarea "The person is my mom. SH"
type textarea "x"
type textarea "The person is my mom. SHE"
type textarea "x"
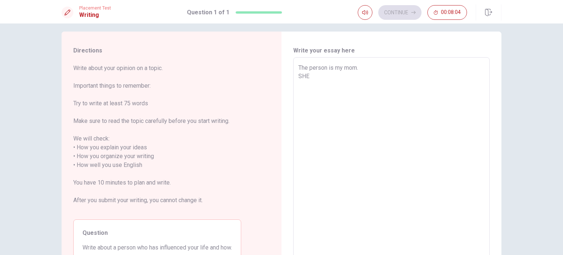
type textarea "The person is my mom. SH"
type textarea "x"
type textarea "The person is my mom. S"
type textarea "x"
type textarea "The person is my mom. Sh"
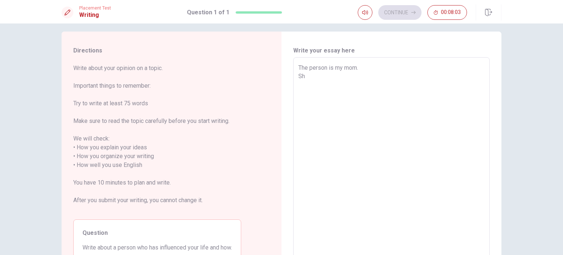
type textarea "x"
type textarea "The person is my mom. She"
type textarea "x"
type textarea "The person is my mom. She"
type textarea "x"
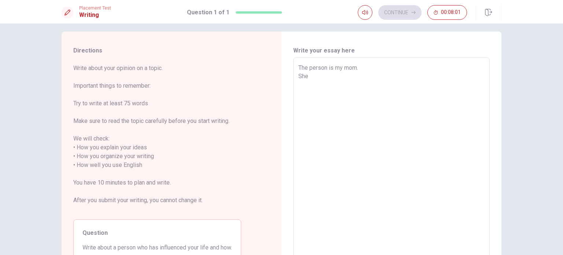
type textarea "The person is my mom. She i"
type textarea "x"
type textarea "The person is my mom. She is"
type textarea "x"
type textarea "The person is my mom. She is"
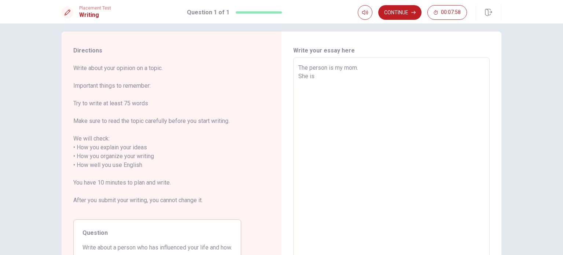
type textarea "x"
type textarea "The person is my mom. She is m"
type textarea "x"
type textarea "The person is my mom. She is my"
type textarea "x"
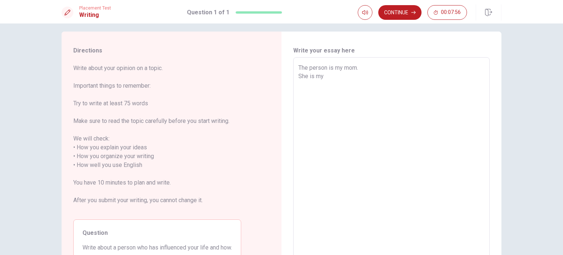
type textarea "The person is my mom. She is my"
type textarea "x"
type textarea "The person is my mom. She is my l"
type textarea "x"
type textarea "The person is my mom. She is my li"
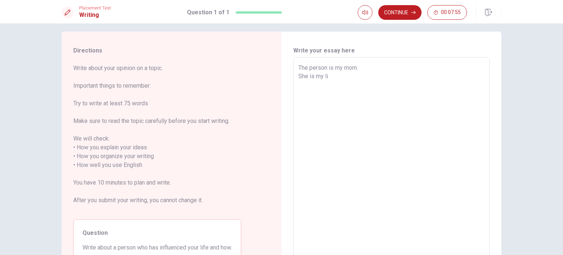
type textarea "x"
type textarea "The person is my mom. She is my liv"
type textarea "x"
type textarea "The person is my mom. She is my livr"
type textarea "x"
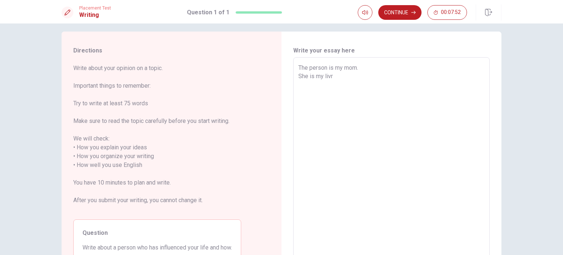
type textarea "The person is my mom. She is my liv"
type textarea "x"
type textarea "The person is my mom. She is my li"
type textarea "x"
type textarea "The person is my mom. She is my l"
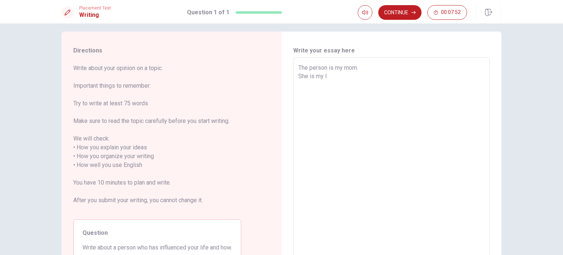
type textarea "x"
type textarea "The person is my mom. She is my lo"
type textarea "x"
type textarea "The person is my mom. She is my lov"
type textarea "x"
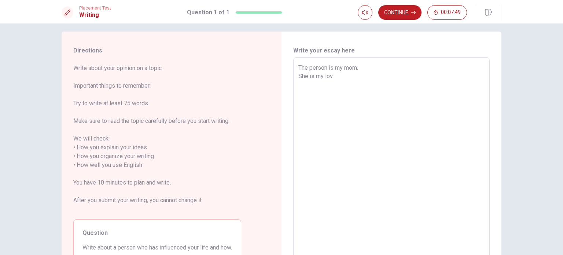
type textarea "The person is my mom. She is my love"
type textarea "x"
type textarea "The person is my mom. She is my love"
type textarea "x"
type textarea "The person is my mom. She is my love o"
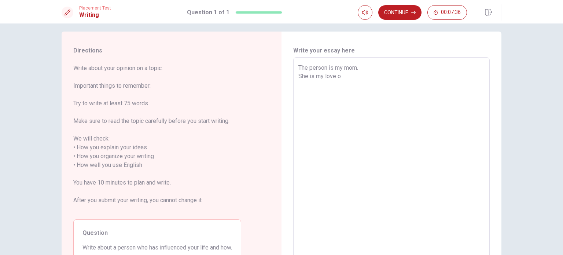
type textarea "x"
type textarea "The person is my mom. She is my love on"
type textarea "x"
type textarea "The person is my mom. She is my love one"
type textarea "x"
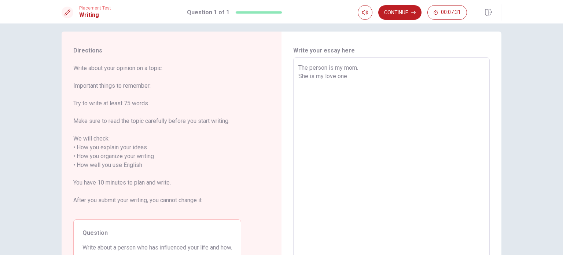
type textarea "The person is my mom. She is my love one"
type textarea "x"
type textarea "The person is my mom. She is my love one o"
type textarea "x"
type textarea "The person is my mom. She is my love one of"
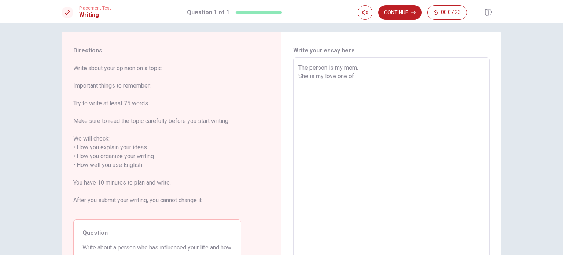
type textarea "x"
type textarea "The person is my mom. She is my love one of"
type textarea "x"
type textarea "The person is my mom. She is my love one of t"
type textarea "x"
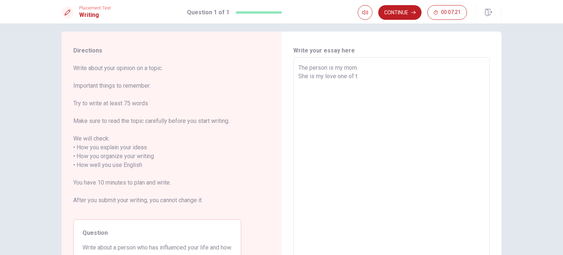
type textarea "The person is my mom. She is my love one of th"
type textarea "x"
type textarea "The person is my mom. She is my love one of the"
type textarea "x"
type textarea "The person is my mom. She is my love one of the"
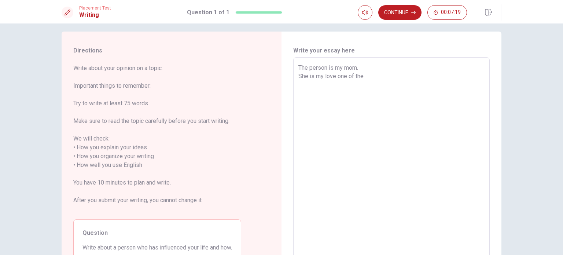
type textarea "x"
type textarea "The person is my mom. She is my love one of the f"
type textarea "x"
type textarea "The person is my mom. She is my love one of the fa"
type textarea "x"
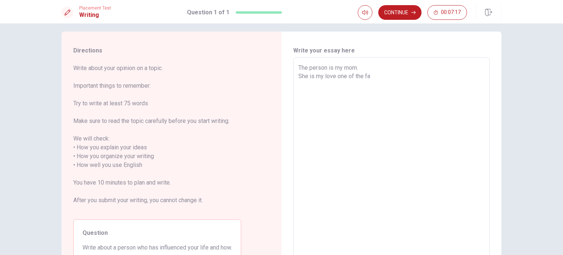
type textarea "The person is my mom. She is my love one of the fam"
type textarea "x"
type textarea "The person is my mom. She is my love one of the fami"
type textarea "x"
type textarea "The person is my mom. She is my love one of the famil"
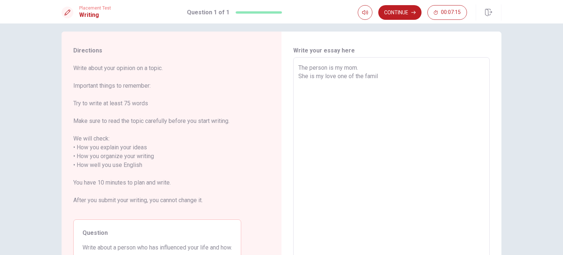
type textarea "x"
type textarea "The person is my mom. She is my love one of the family"
type textarea "x"
type textarea "The person is my mom. She is my love one of the family."
type textarea "x"
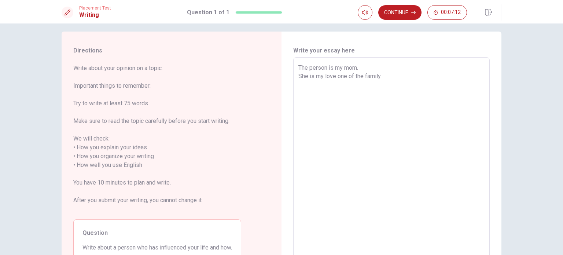
type textarea "The person is my mom. She is my love one of the family"
type textarea "x"
type textarea "The person is my mom. She is my love one of the familys"
type textarea "x"
type textarea "The person is my mom. She is my love one of the familys."
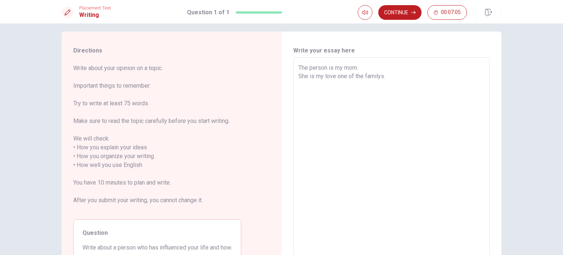
type textarea "x"
type textarea "The person is my mom. She is my love one of the familys."
type textarea "x"
type textarea "The person is my mom. She is my love one of the familys."
click at [286, 184] on div "Write your essay here The person is my mom. She is my love one of the familys. …" at bounding box center [392, 161] width 220 height 259
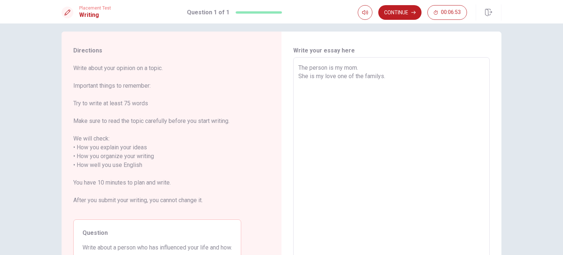
click at [307, 99] on textarea "The person is my mom. She is my love one of the familys." at bounding box center [392, 160] width 186 height 195
type textarea "x"
type textarea "The person is my mom. She is my love one of the familys. M"
type textarea "x"
type textarea "The person is my mom. She is my love one of the familys. MT"
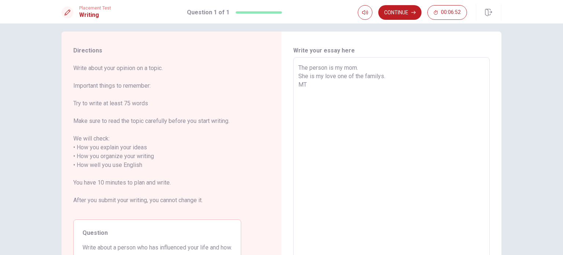
type textarea "x"
type textarea "The person is my mom. She is my love one of the familys. M"
type textarea "x"
type textarea "The person is my mom. She is my love one of the familys. My"
type textarea "x"
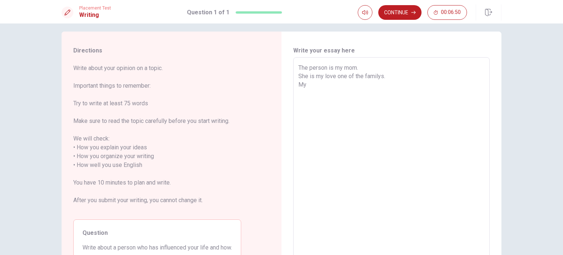
type textarea "The person is my mom. She is my love one of the familys. My"
type textarea "x"
type textarea "The person is my mom. She is my love one of the familys. My m"
type textarea "x"
type textarea "The person is my mom. She is my love one of the familys. My mo"
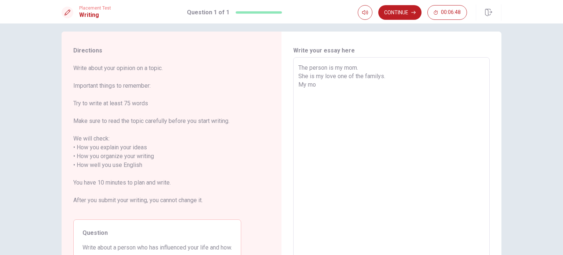
type textarea "x"
type textarea "The person is my mom. She is my love one of the familys. My mom"
type textarea "x"
type textarea "The person is my mom. She is my love one of the familys. My mom"
type textarea "x"
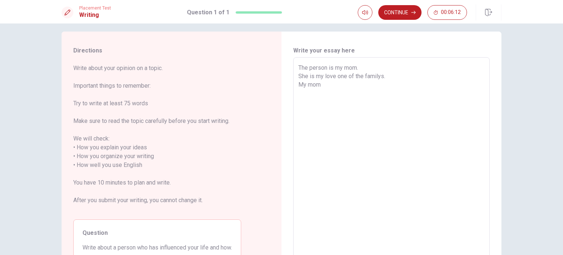
type textarea "The person is my mom. She is my love one of the familys. My mom i"
type textarea "x"
type textarea "The person is my mom. She is my love one of the familys. My mom"
click at [355, 69] on textarea "The person is my mom. She is my love one of the familys. My mom" at bounding box center [392, 160] width 186 height 195
type textarea "x"
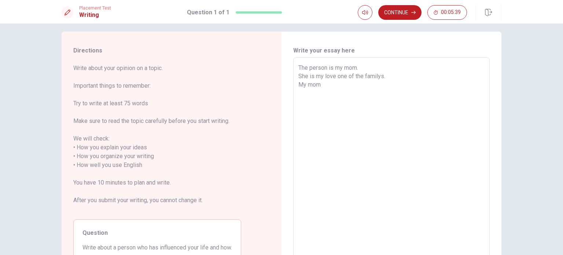
type textarea "The person is my momt. She is my love one of the familys. My mom"
type textarea "x"
type textarea "The person is my momth. She is my love one of the familys. My mom"
type textarea "x"
type textarea "The person is my momthe. She is my love one of the familys. My mom"
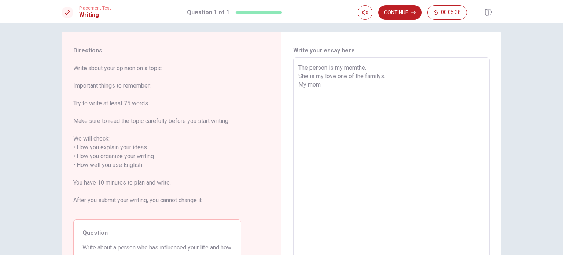
type textarea "x"
type textarea "The person is my momther. She is my love one of the familys. My mom"
click at [322, 81] on textarea "The person is my momther. She is my love one of the familys. My mom" at bounding box center [392, 160] width 186 height 195
type textarea "x"
type textarea "The person is my momther. She is my love one of the familys. My mom t"
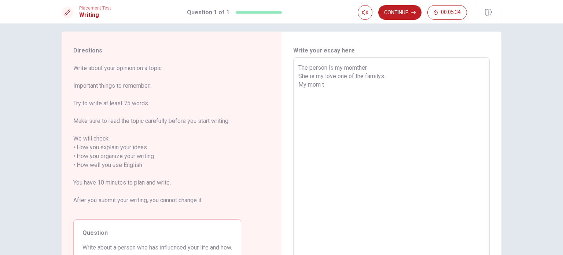
type textarea "x"
type textarea "The person is my momther. She is my love one of the familys. My mom th"
type textarea "x"
type textarea "The person is my momther. She is my love one of the familys. My mom the"
type textarea "x"
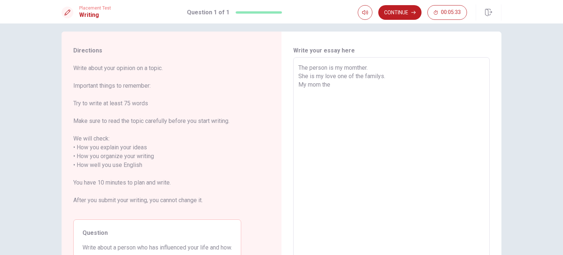
type textarea "The person is my momther. She is my love one of the familys. My mom ther"
type textarea "x"
type textarea "The person is my momther. She is my love one of the familys. My mom the"
type textarea "x"
type textarea "The person is my momther. She is my love one of the familys. My mom th"
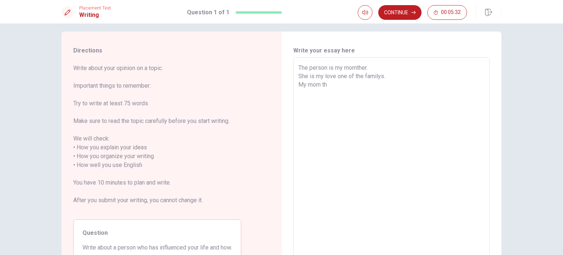
type textarea "x"
type textarea "The person is my momther. She is my love one of the familys. My mom t"
type textarea "x"
type textarea "The person is my momther. She is my love one of the familys. My mom"
type textarea "x"
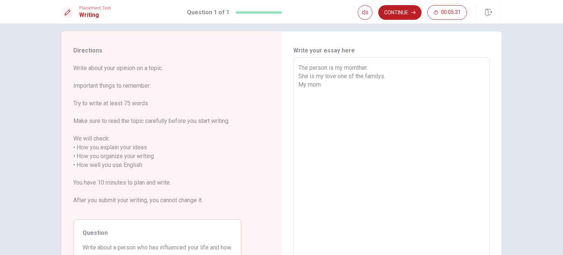
type textarea "The person is my momther. She is my love one of the familys. My mom"
drag, startPoint x: 265, startPoint y: 70, endPoint x: 333, endPoint y: 134, distance: 93.4
click at [333, 134] on div "Directions Write about your opinion on a topic. Important things to remember: T…" at bounding box center [282, 161] width 440 height 259
click at [445, 124] on textarea "The person is my momther. She is my love one of the familys. My momther is infl…" at bounding box center [392, 160] width 186 height 195
drag, startPoint x: 365, startPoint y: 103, endPoint x: 369, endPoint y: 109, distance: 6.9
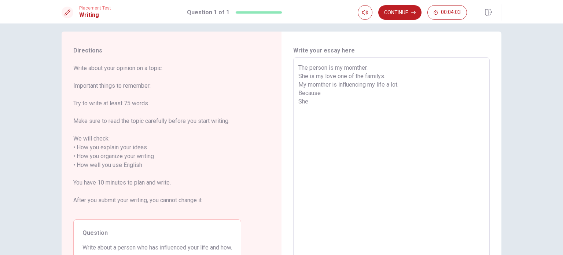
click at [369, 109] on textarea "The person is my momther. She is my love one of the familys. My momther is infl…" at bounding box center [392, 160] width 186 height 195
click at [300, 109] on textarea "The person is my momther. She is my love one of the familys. My momther is infl…" at bounding box center [392, 160] width 186 height 195
click at [357, 99] on textarea "The person is my momther. She is my love one of the familys. My momther is infl…" at bounding box center [392, 160] width 186 height 195
click at [418, 112] on textarea "The person is my momther. She is my love one of the familys. My momther is infl…" at bounding box center [392, 160] width 186 height 195
click at [346, 99] on textarea "The person is my momther. She is my love one of the familys. My momther is infl…" at bounding box center [392, 160] width 186 height 195
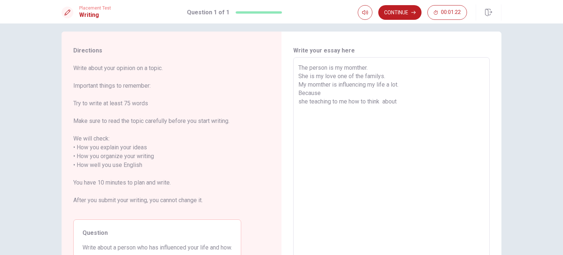
click at [474, 104] on textarea "The person is my momther. She is my love one of the familys. My momther is infl…" at bounding box center [392, 160] width 186 height 195
click at [300, 103] on textarea "The person is my momther. She is my love one of the familys. My momther is infl…" at bounding box center [392, 160] width 186 height 195
click at [349, 124] on textarea "The person is my momther. She is my love one of the familys. My momther is infl…" at bounding box center [392, 160] width 186 height 195
click at [330, 102] on textarea "The person is my momther. She is my love one of the familys. My momther is infl…" at bounding box center [392, 160] width 186 height 195
click at [332, 105] on textarea "The person is my momther. She is my love one of the familys. My momther is infl…" at bounding box center [392, 160] width 186 height 195
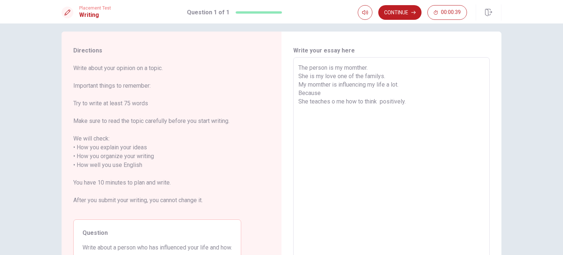
click at [332, 103] on textarea "The person is my momther. She is my love one of the familys. My momther is infl…" at bounding box center [392, 160] width 186 height 195
click at [419, 99] on textarea "The person is my momther. She is my love one of the familys. My momther is infl…" at bounding box center [392, 160] width 186 height 195
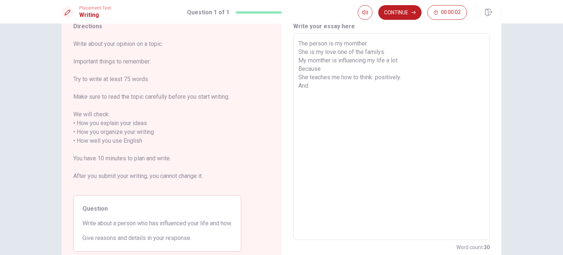
scroll to position [43, 0]
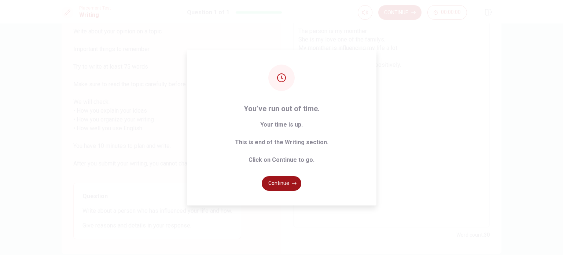
click at [273, 185] on button "Continue" at bounding box center [282, 183] width 40 height 15
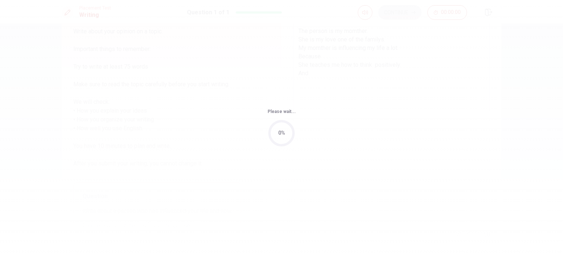
scroll to position [0, 0]
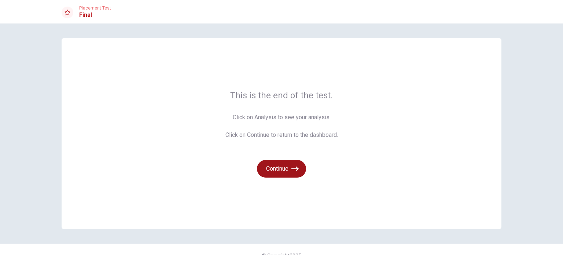
click at [285, 169] on button "Continue" at bounding box center [281, 169] width 49 height 18
